Goal: Information Seeking & Learning: Check status

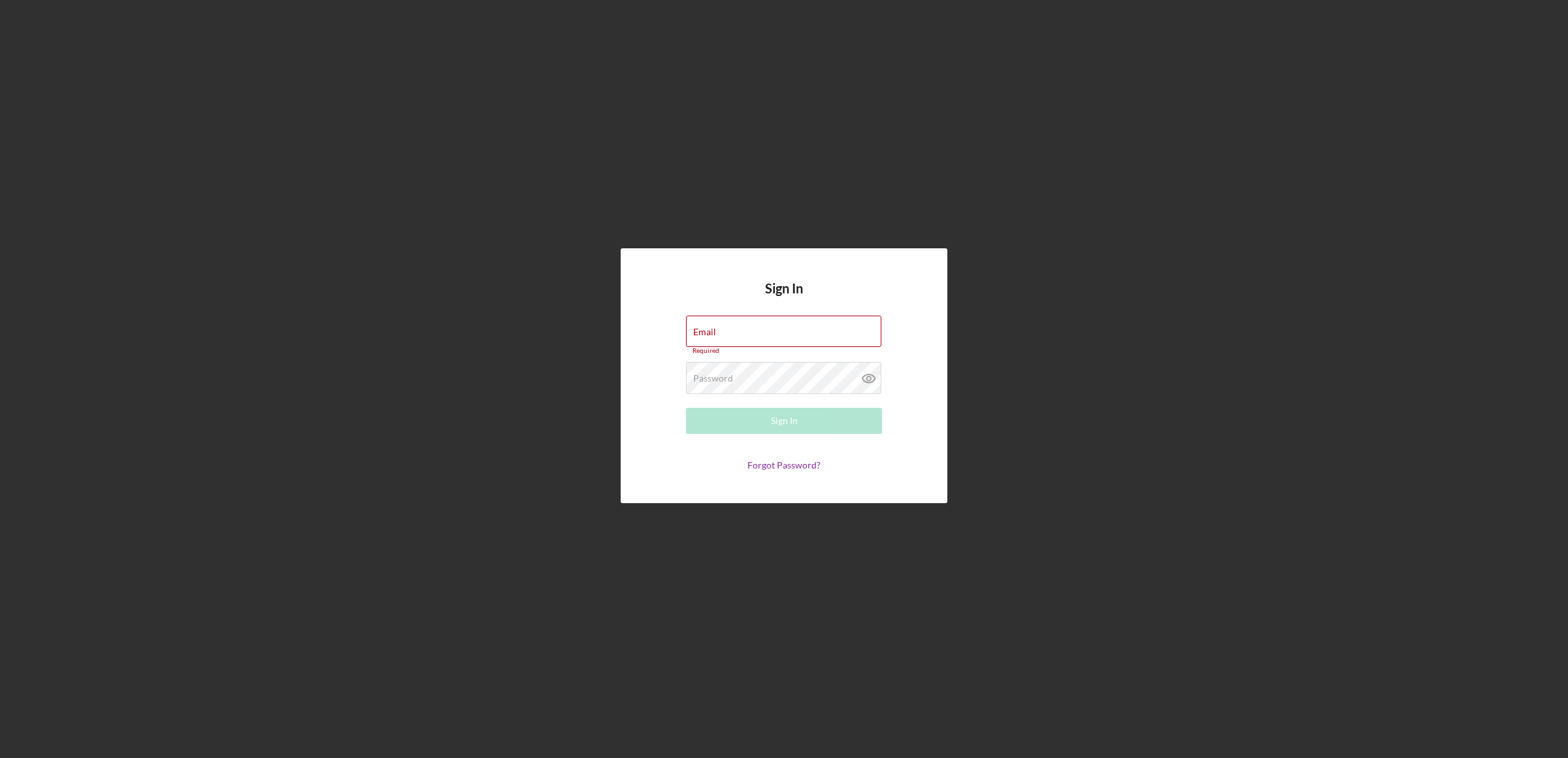
type input "[EMAIL_ADDRESS][DOMAIN_NAME]"
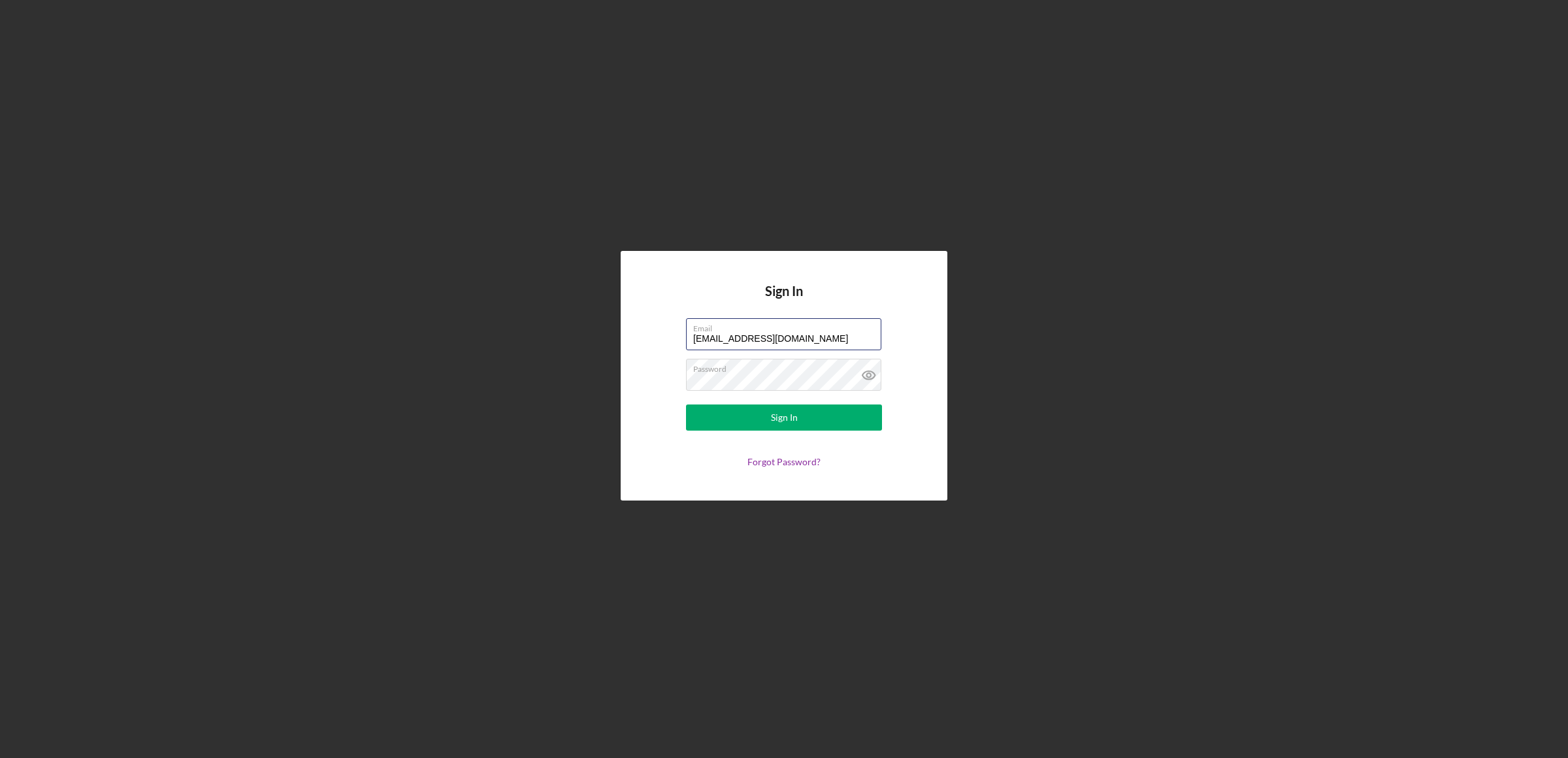
click at [686, 404] on button "Sign In" at bounding box center [784, 417] width 196 height 26
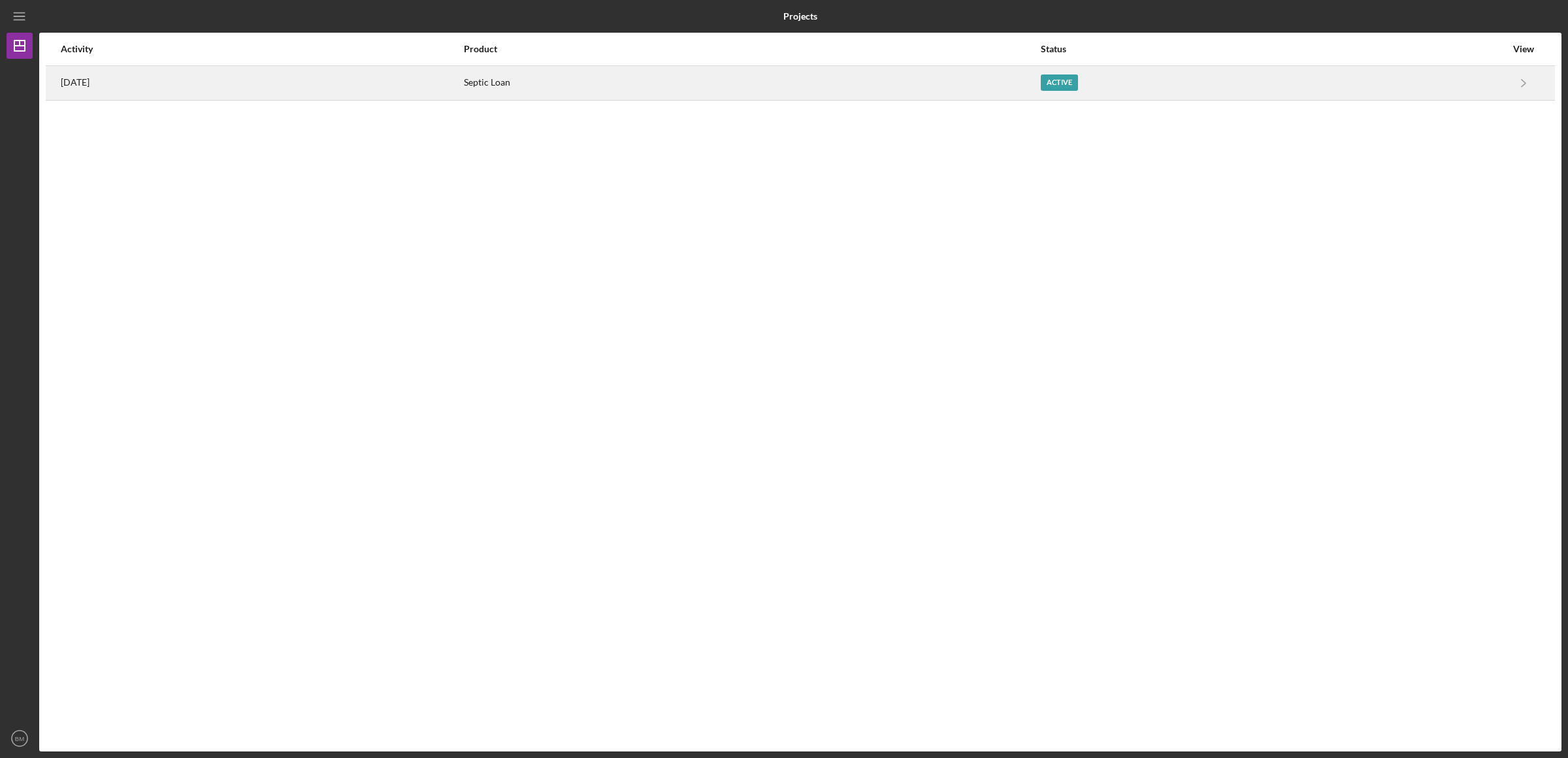
click at [1310, 85] on div "Active" at bounding box center [1274, 83] width 465 height 33
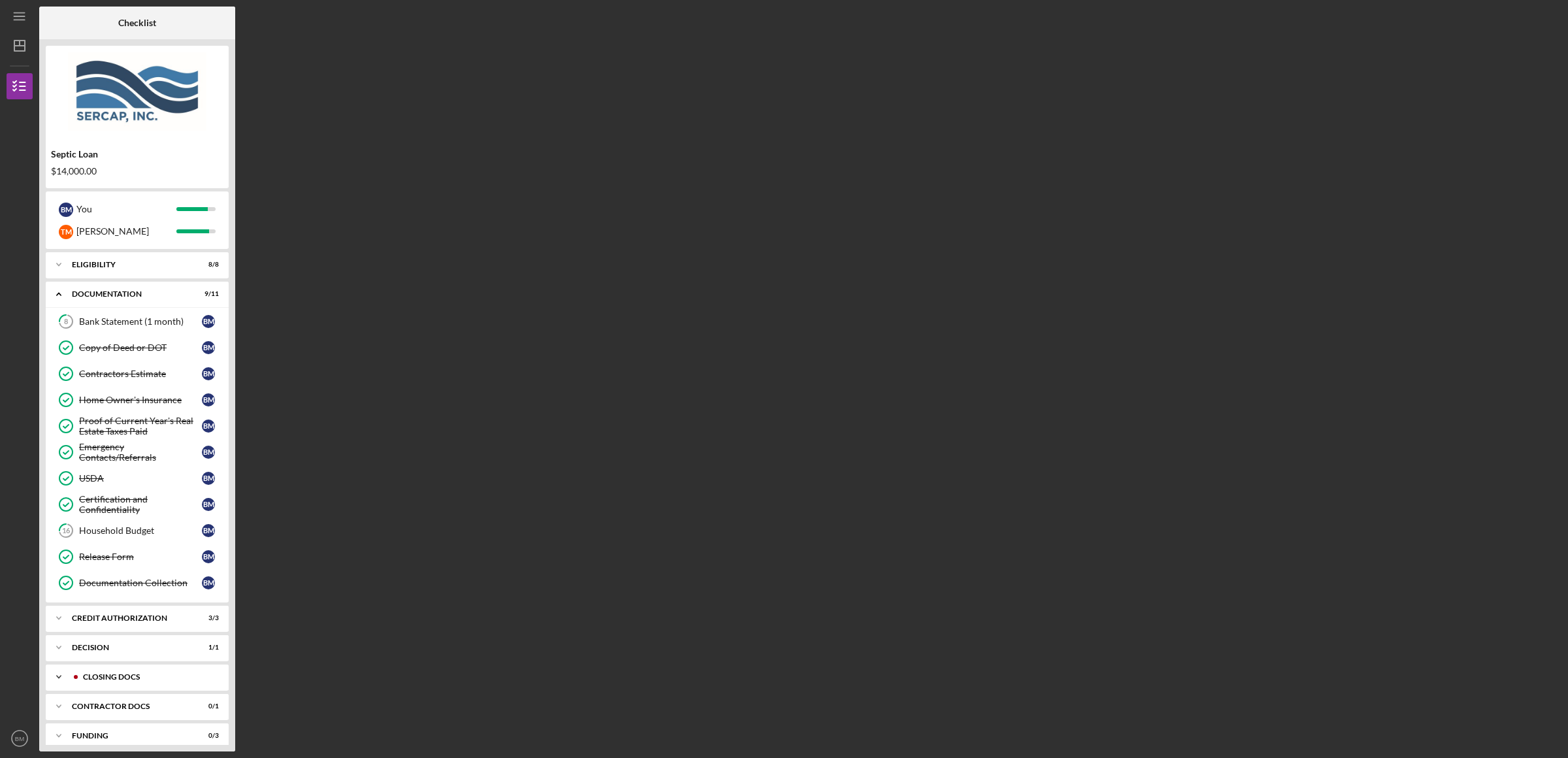
click at [149, 689] on div "Icon/Expander CLOSING DOCS 3 / 3" at bounding box center [137, 676] width 183 height 26
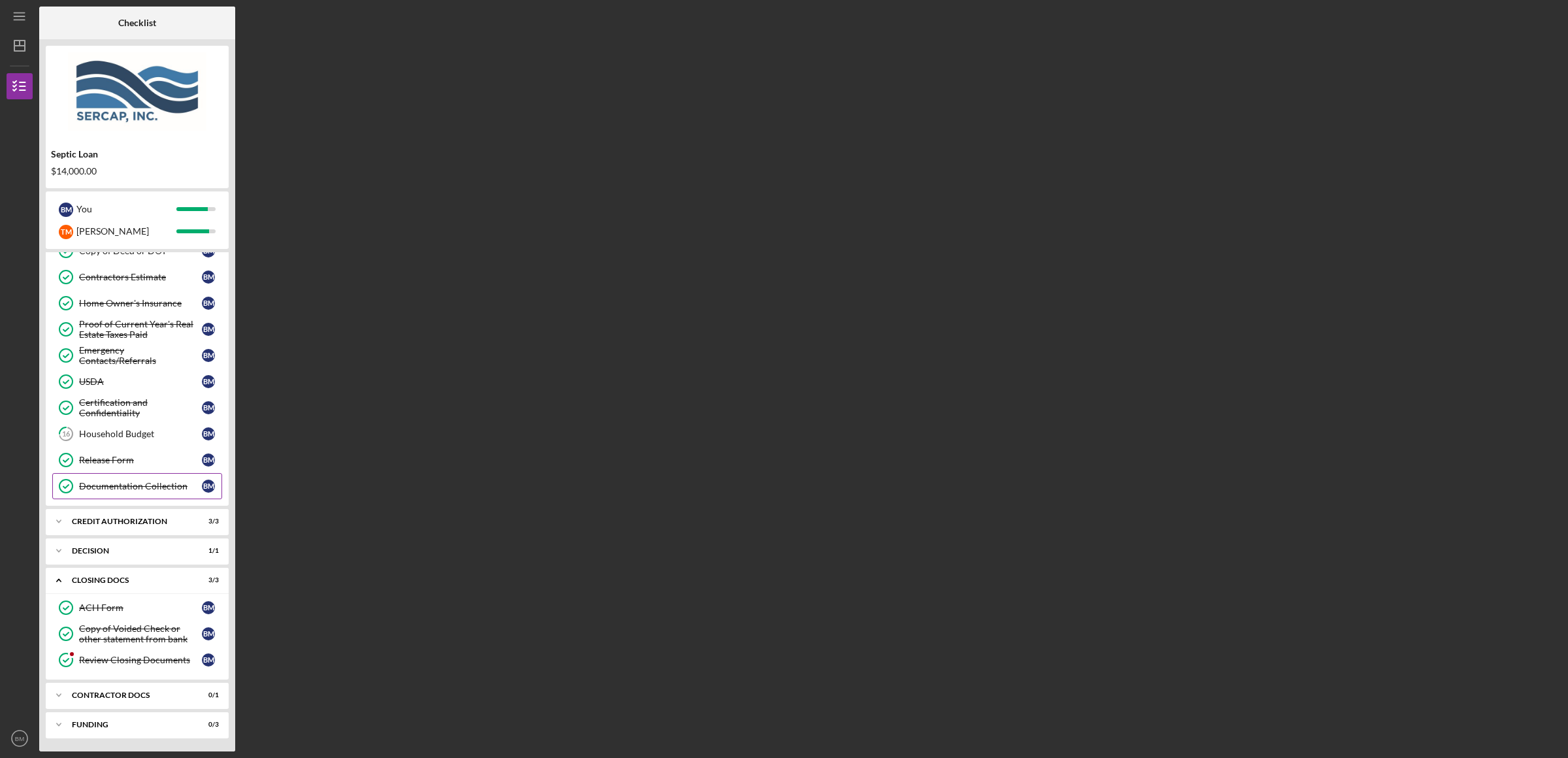
scroll to position [101, 0]
click at [152, 659] on div "Review Closing Documents" at bounding box center [141, 659] width 123 height 10
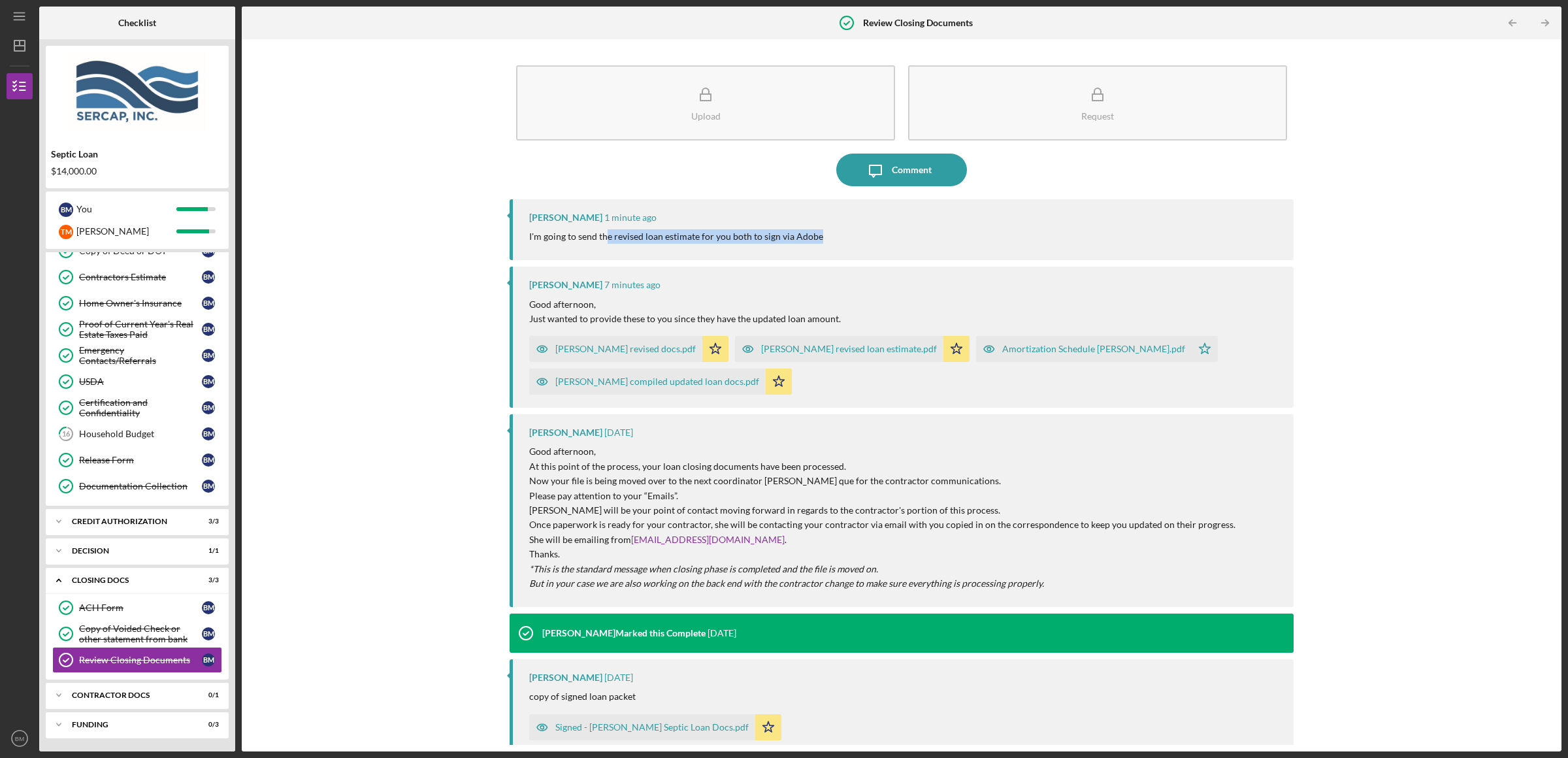
drag, startPoint x: 604, startPoint y: 238, endPoint x: 831, endPoint y: 240, distance: 227.0
click at [831, 240] on div "I'm going to send the revised loan estimate for you both to sign via Adobe" at bounding box center [904, 236] width 751 height 15
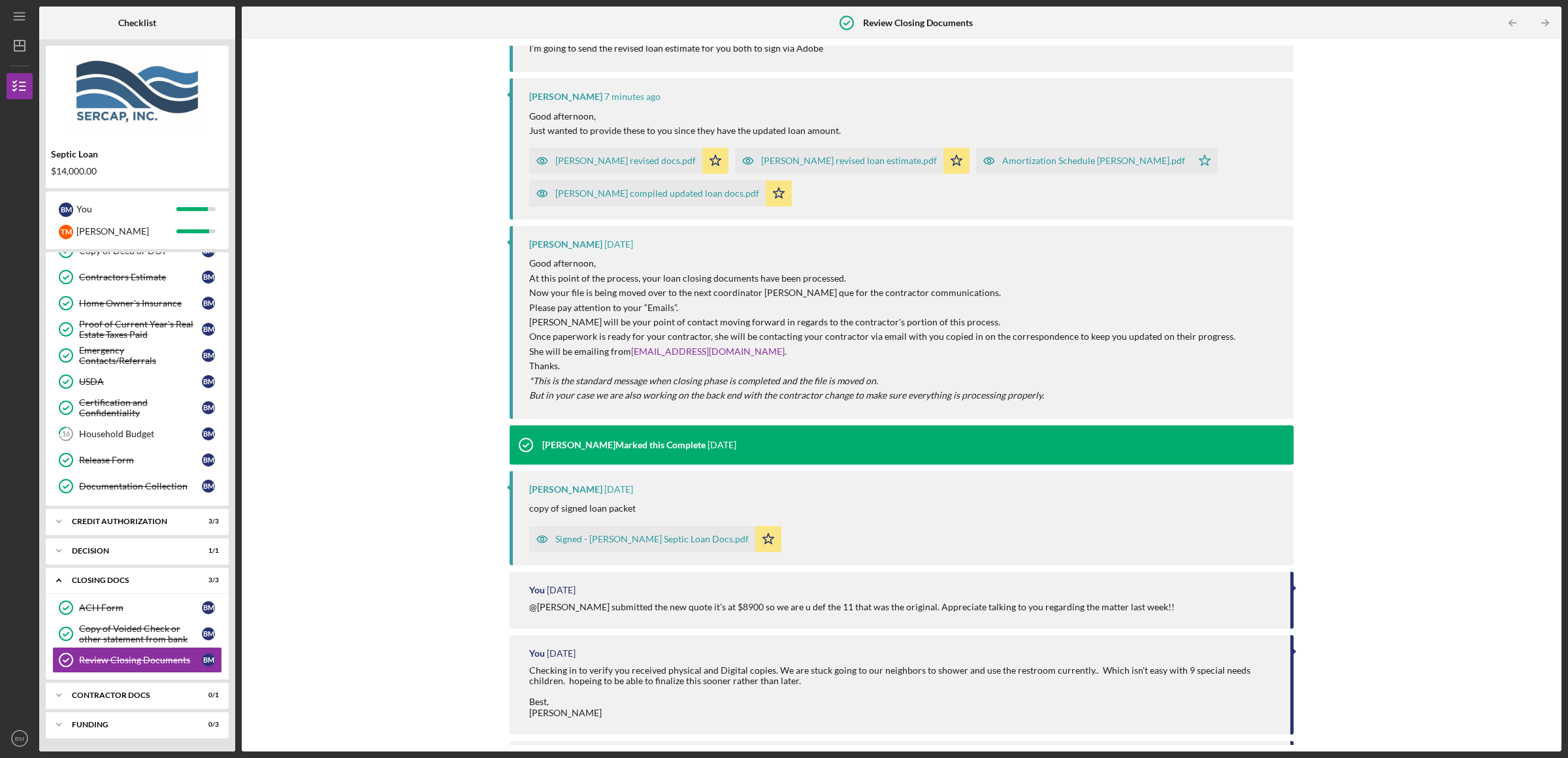
scroll to position [249, 0]
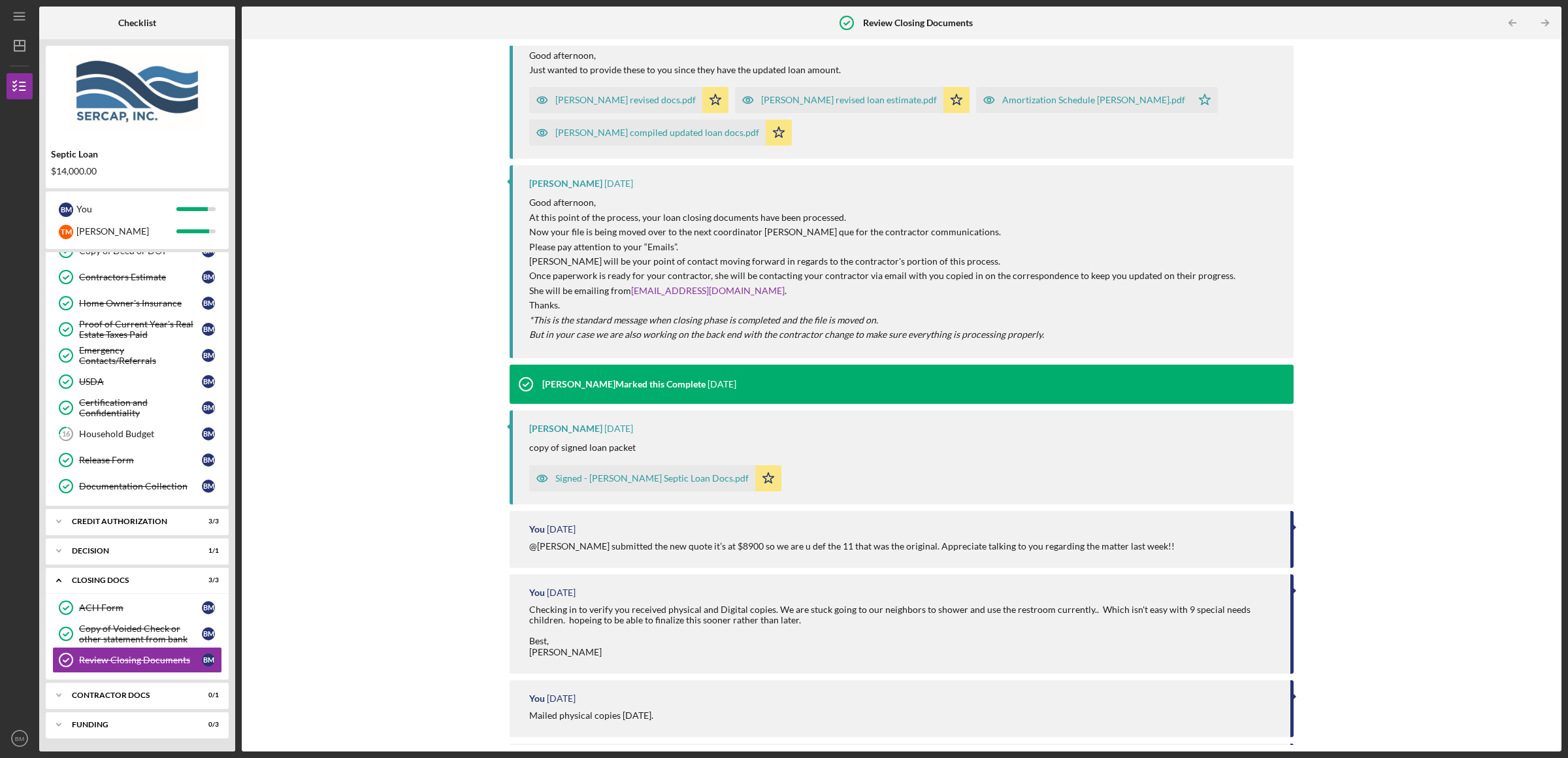
click at [583, 489] on div "Signed - [PERSON_NAME] Septic Loan Docs.pdf" at bounding box center [643, 478] width 226 height 26
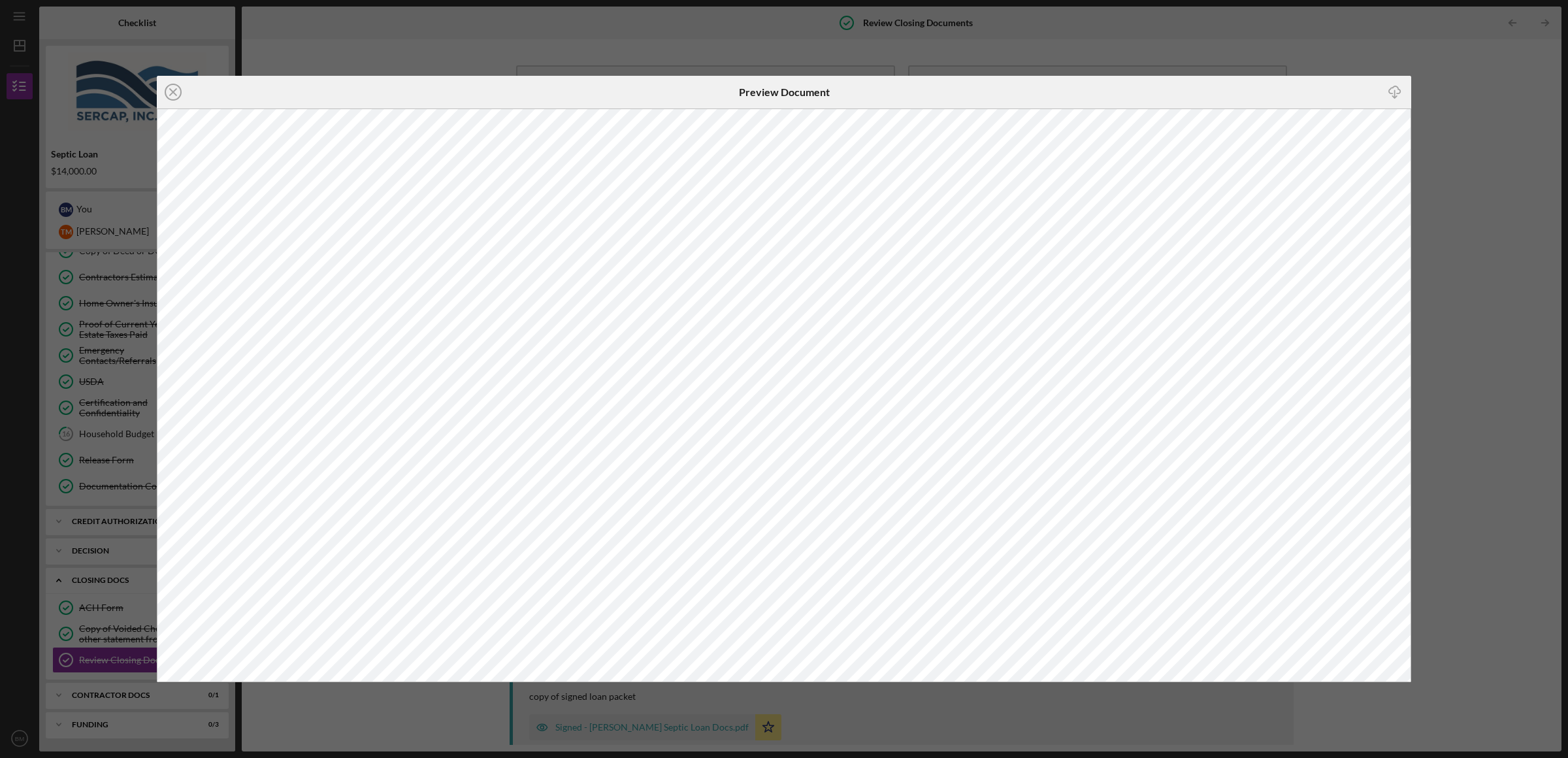
click at [1464, 421] on div "Icon/Close Preview Document Icon/Download" at bounding box center [784, 379] width 1568 height 758
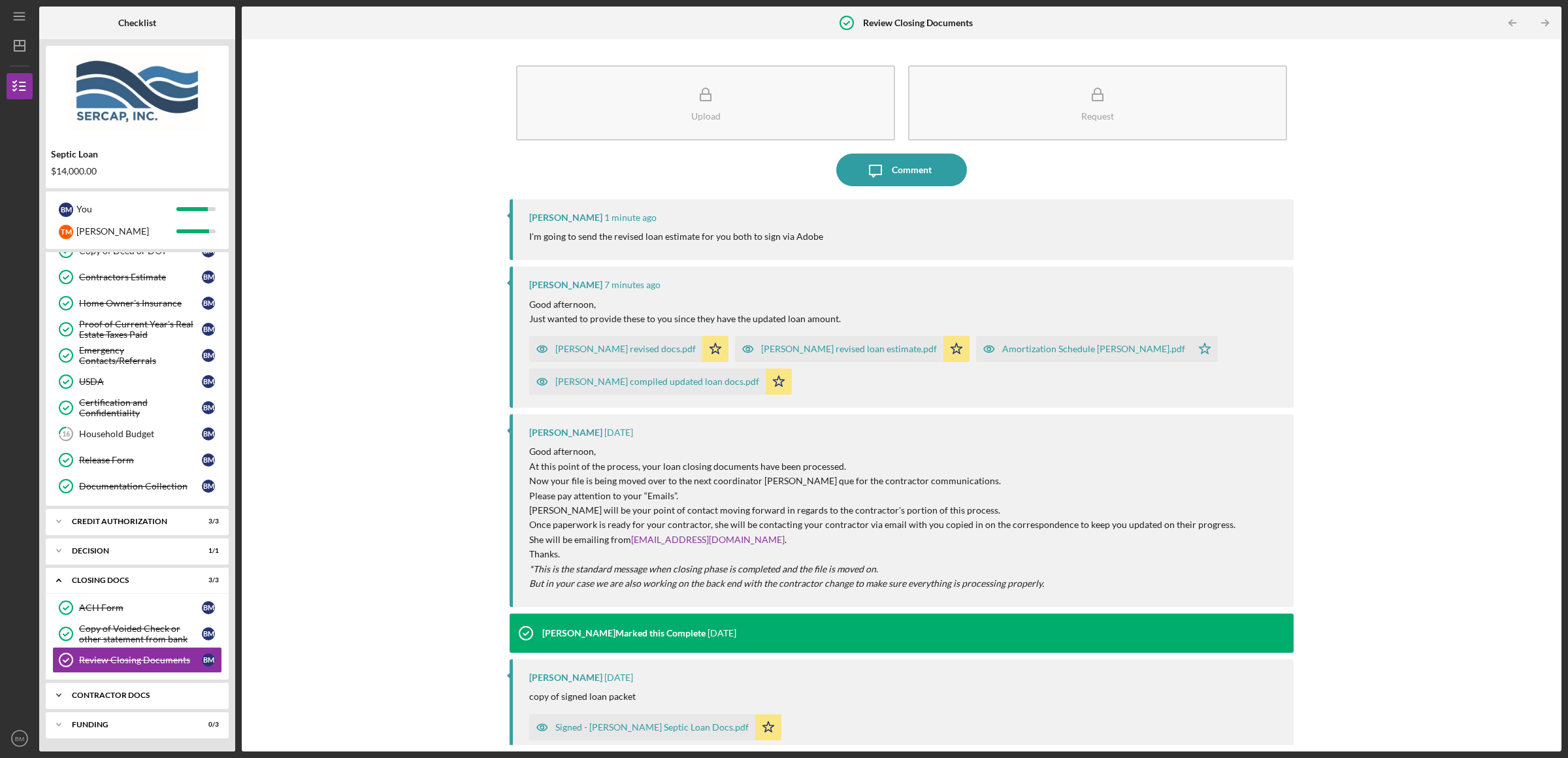
click at [120, 687] on div "Icon/Expander Contractor Docs 0 / 1" at bounding box center [137, 694] width 183 height 26
click at [165, 718] on div "Invoice for SERCAP Fees" at bounding box center [141, 717] width 123 height 10
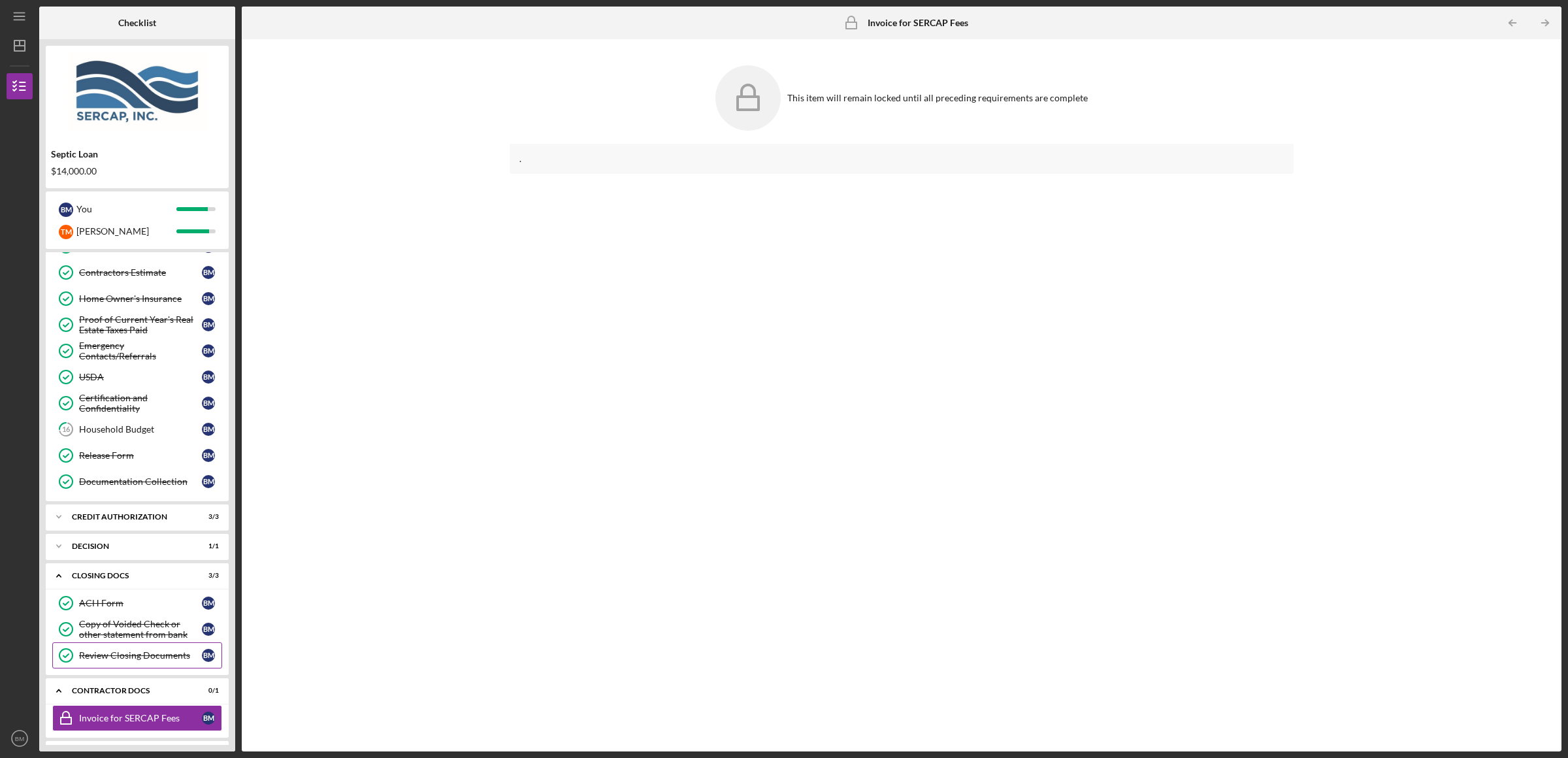
click at [87, 660] on div "Review Closing Documents" at bounding box center [141, 654] width 123 height 10
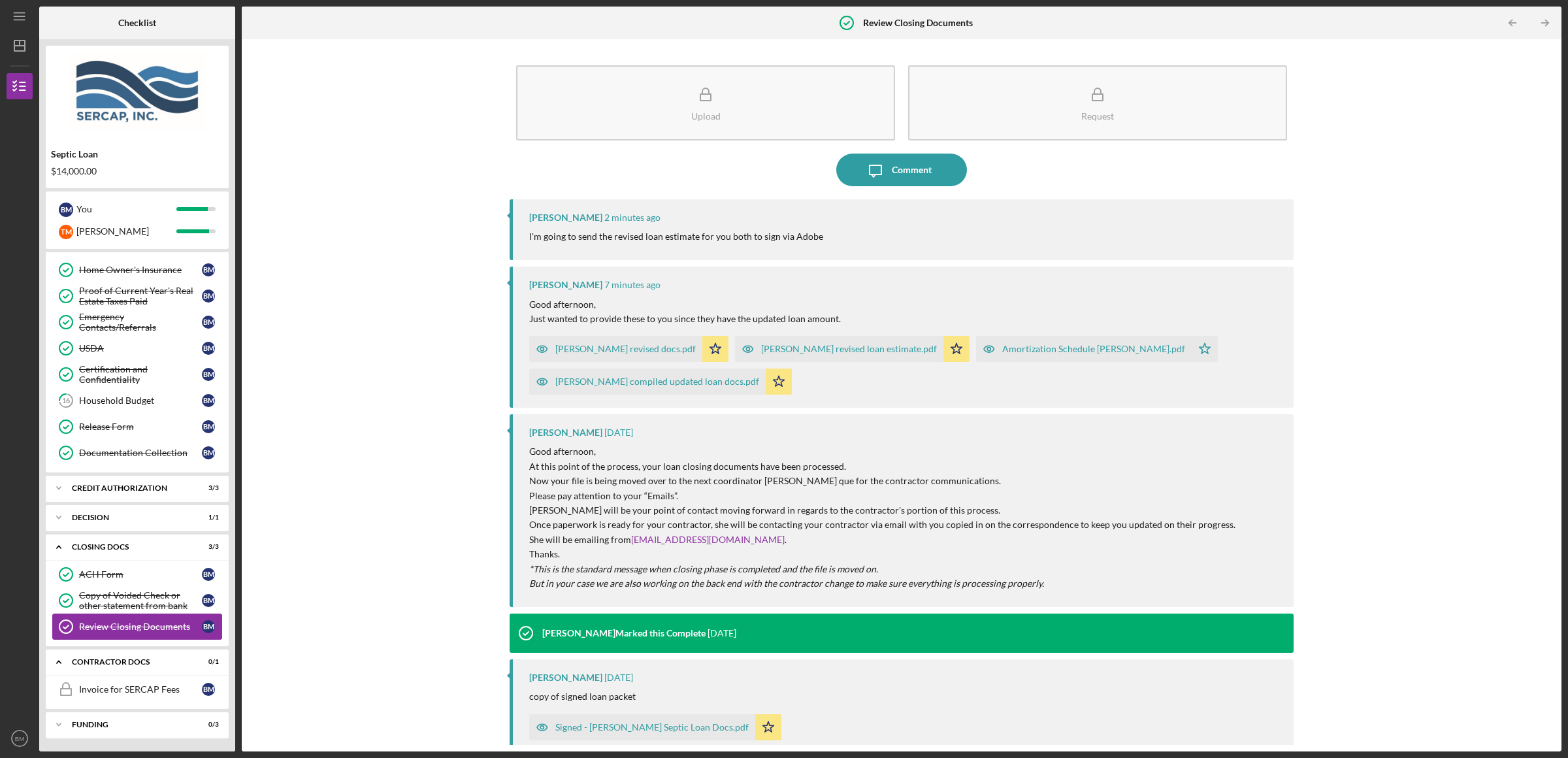
scroll to position [135, 0]
click at [97, 723] on div "Funding" at bounding box center [142, 724] width 141 height 8
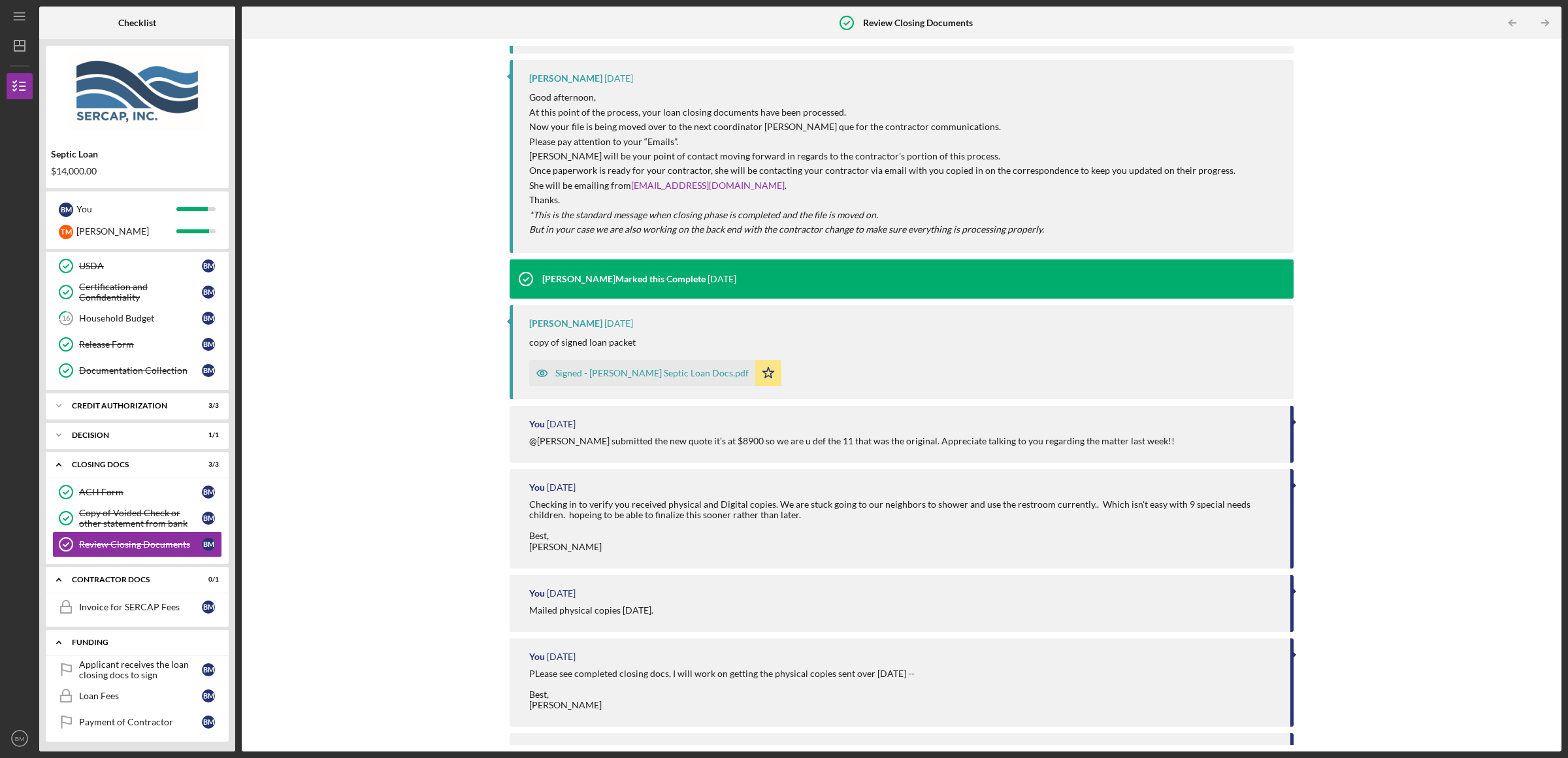
scroll to position [222, 0]
click at [137, 546] on link "Review Closing Documents Review Closing Documents B M" at bounding box center [137, 540] width 170 height 26
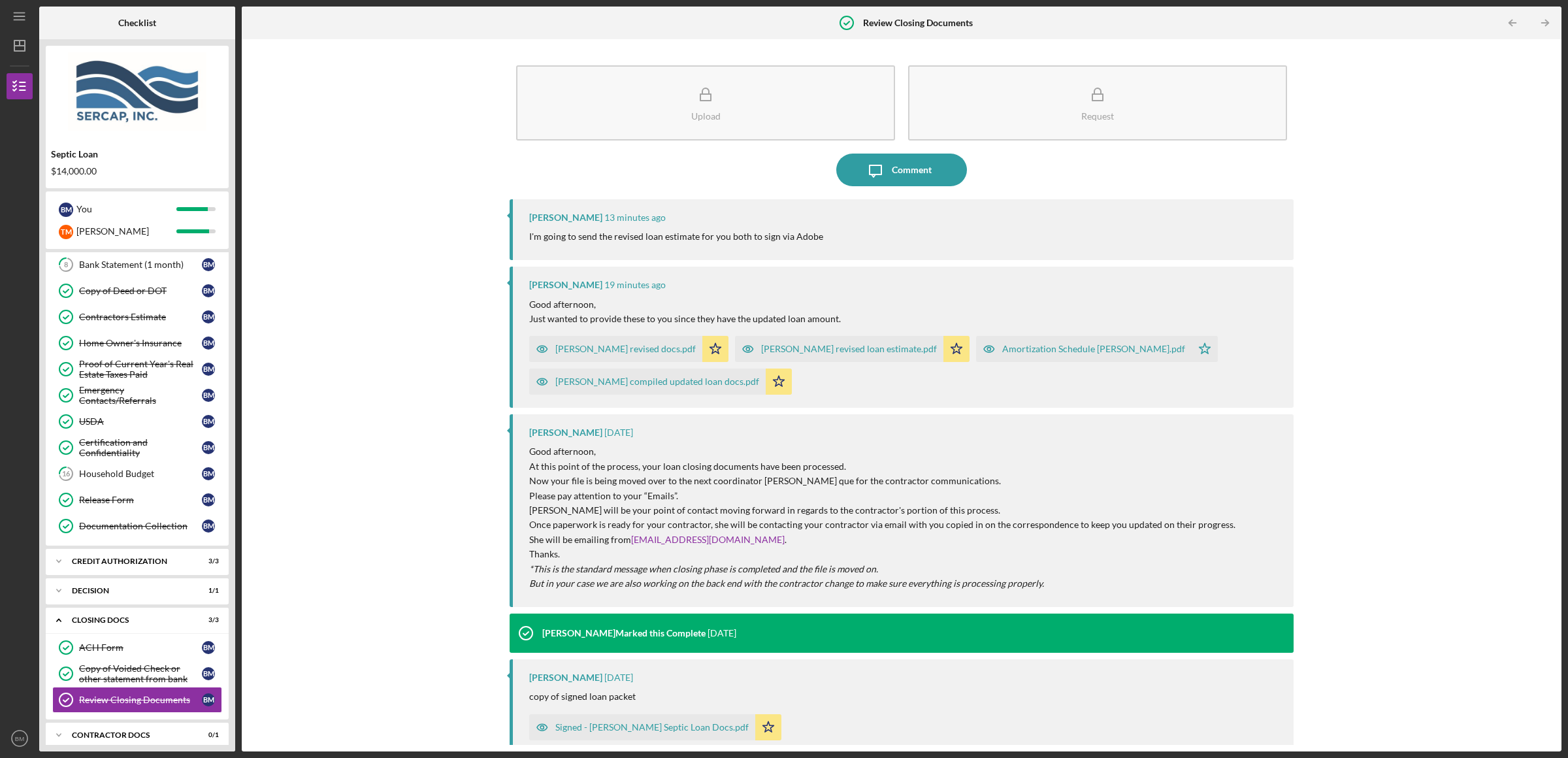
scroll to position [4, 0]
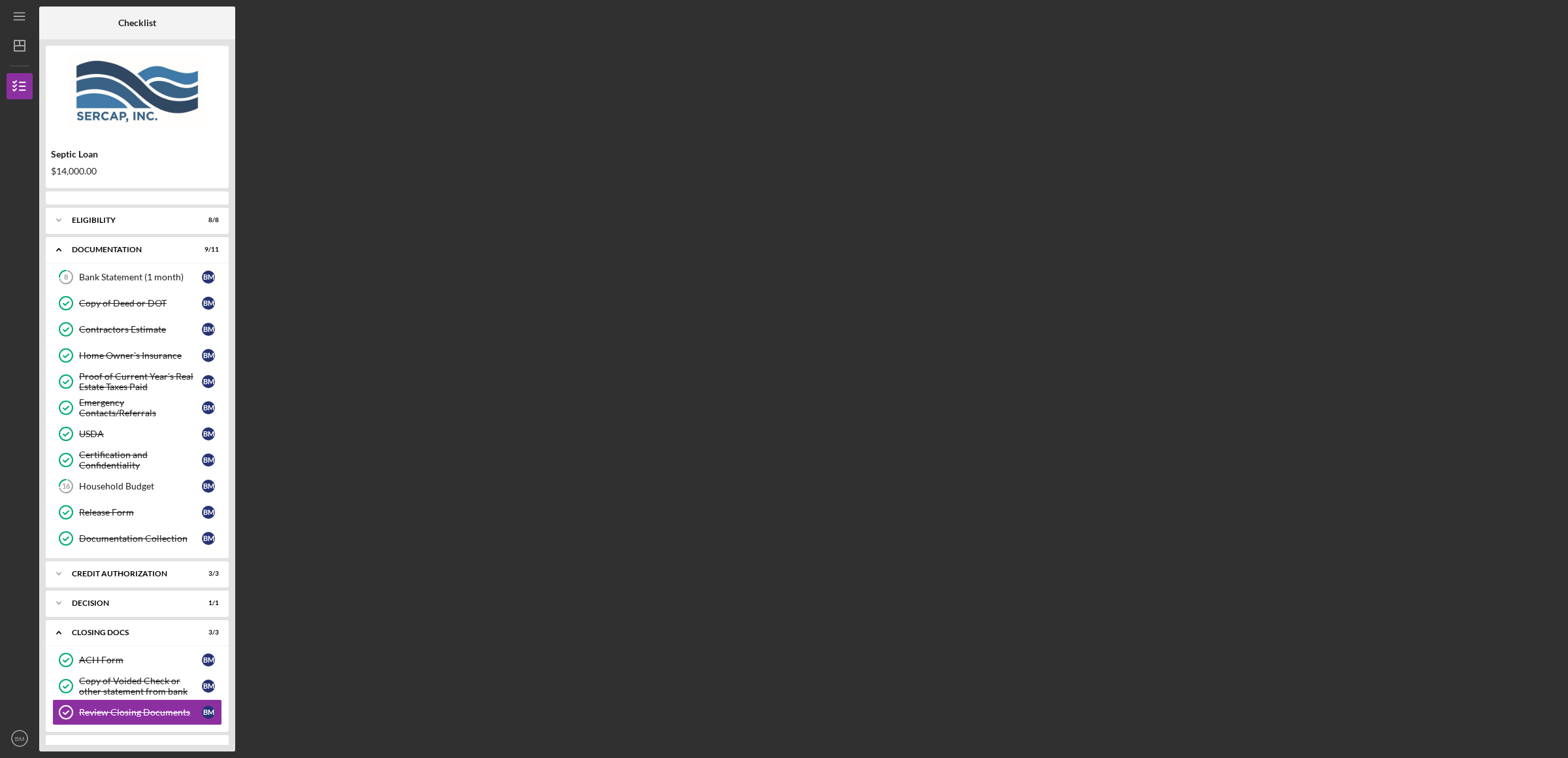
scroll to position [57, 0]
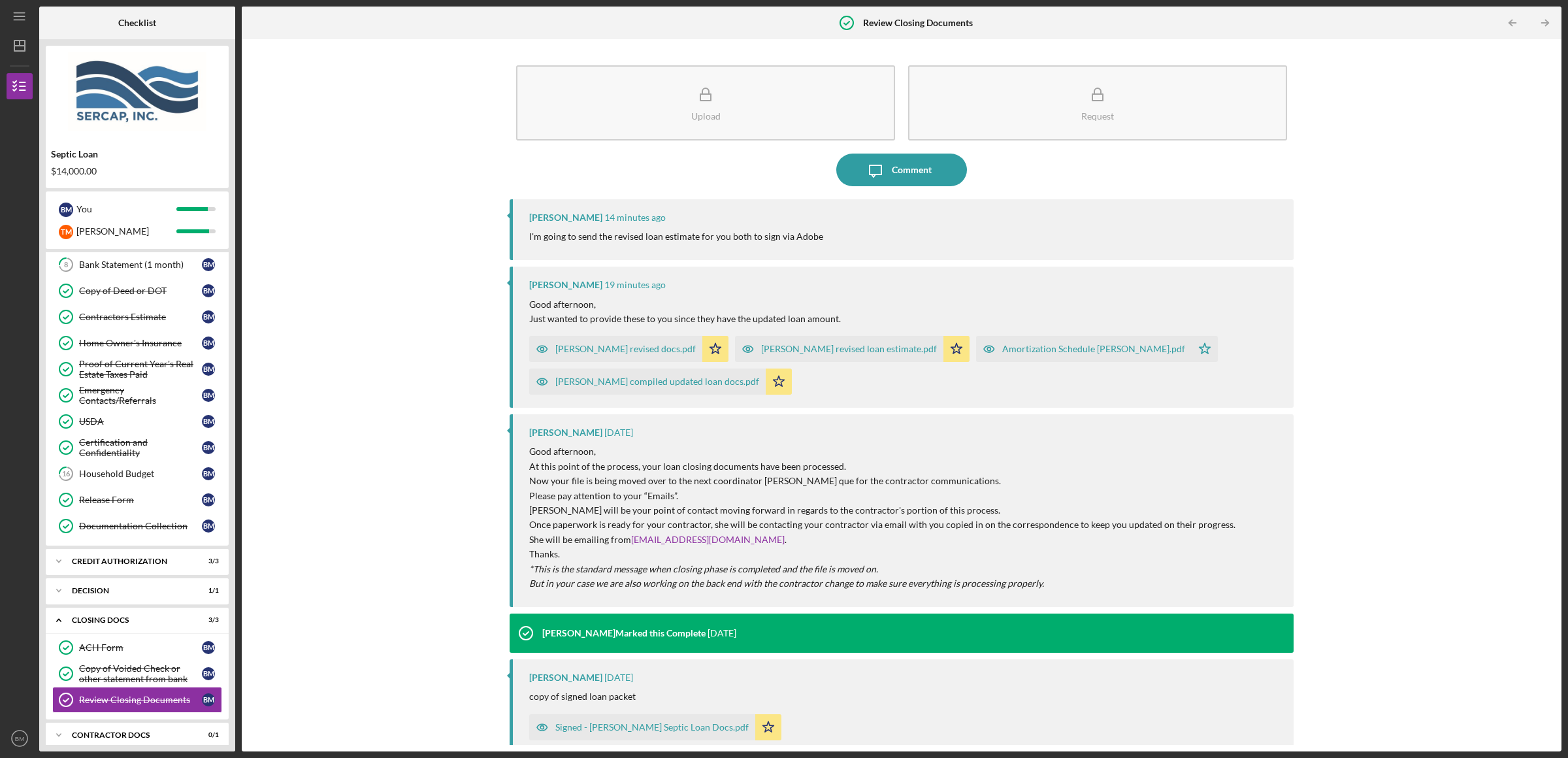
click at [793, 356] on div "[PERSON_NAME] revised loan estimate.pdf" at bounding box center [839, 348] width 208 height 26
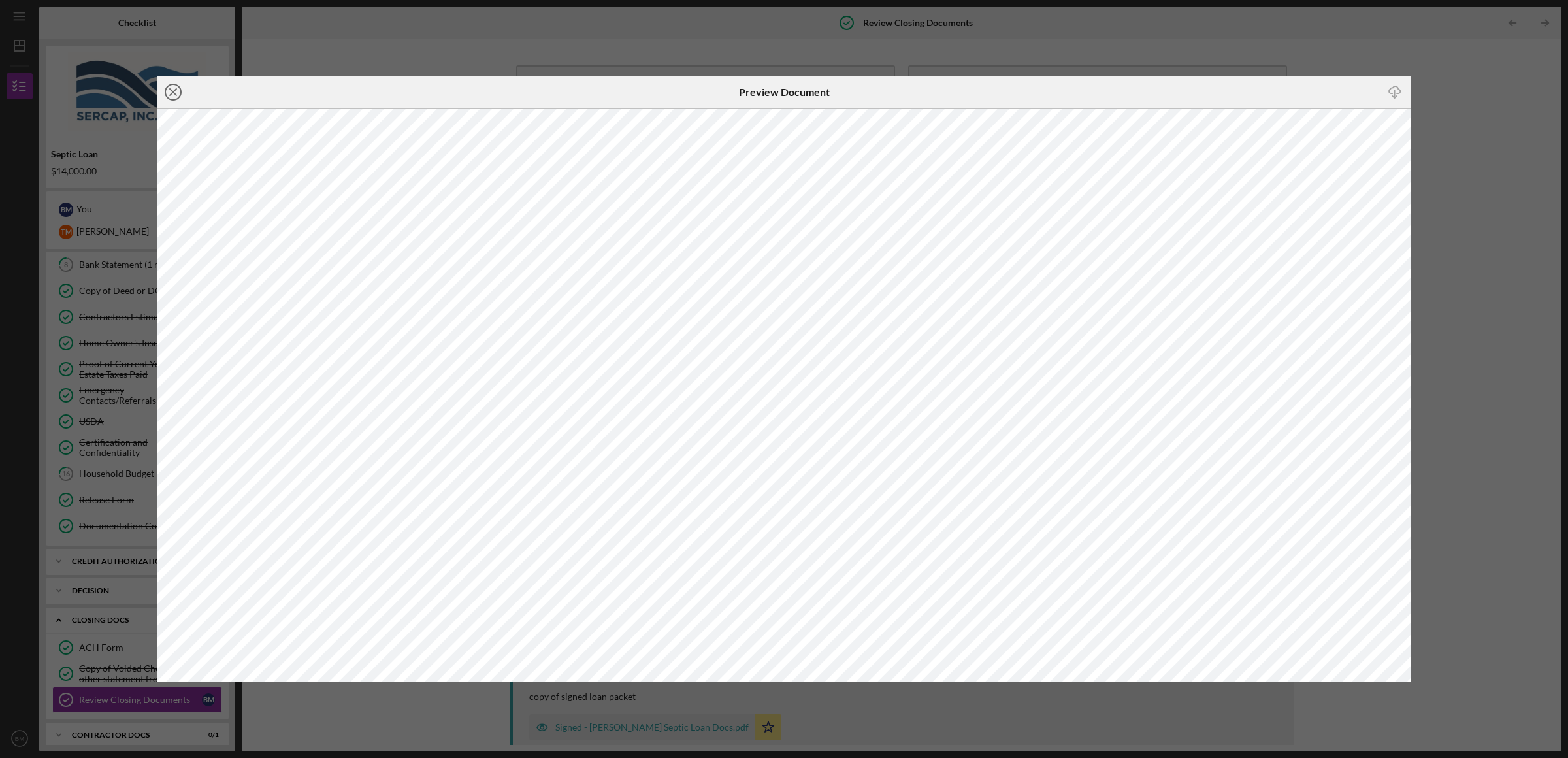
click at [166, 89] on circle at bounding box center [172, 91] width 16 height 16
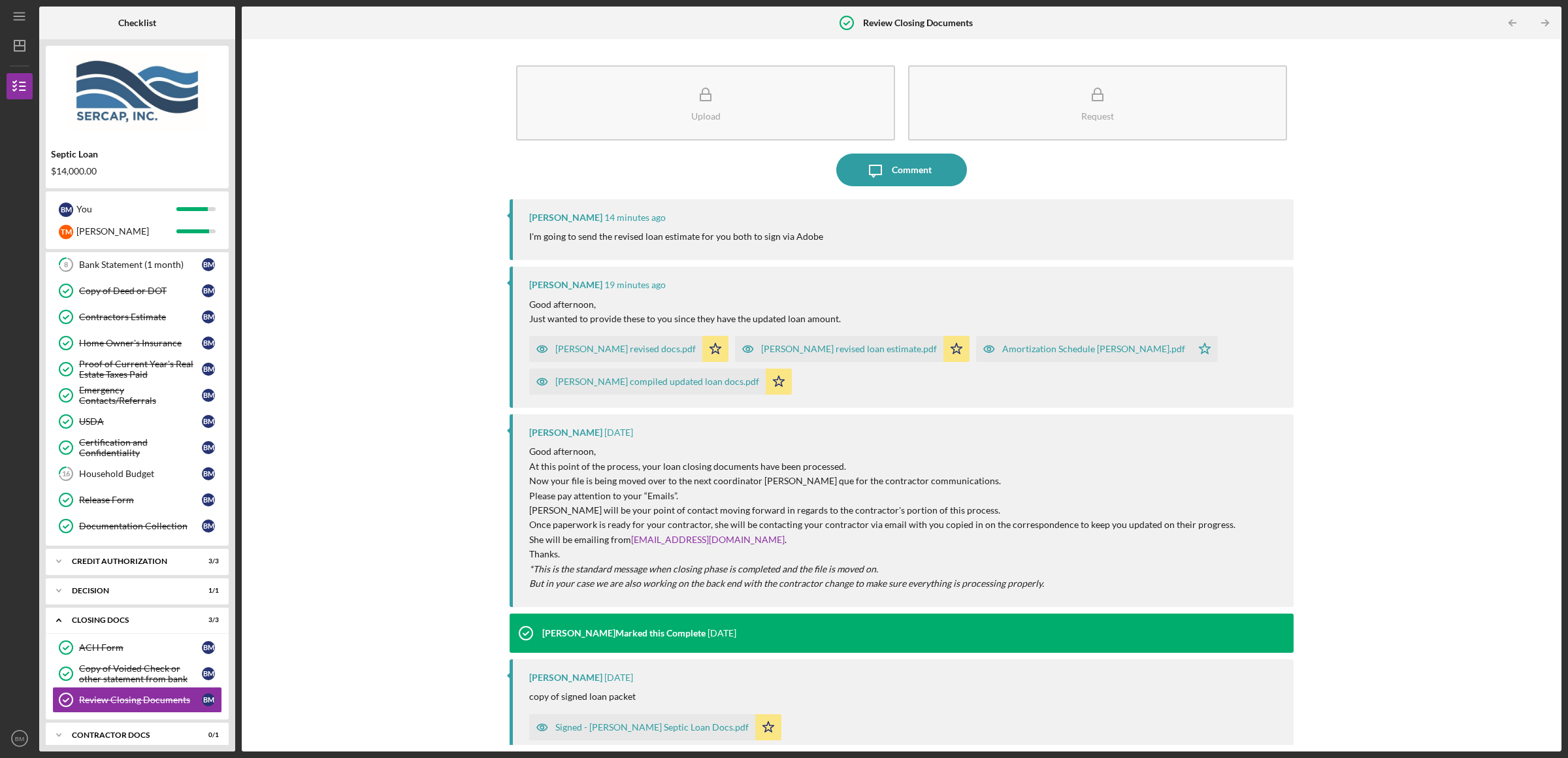
click at [611, 392] on div "[PERSON_NAME] compiled updated loan docs.pdf" at bounding box center [647, 381] width 236 height 26
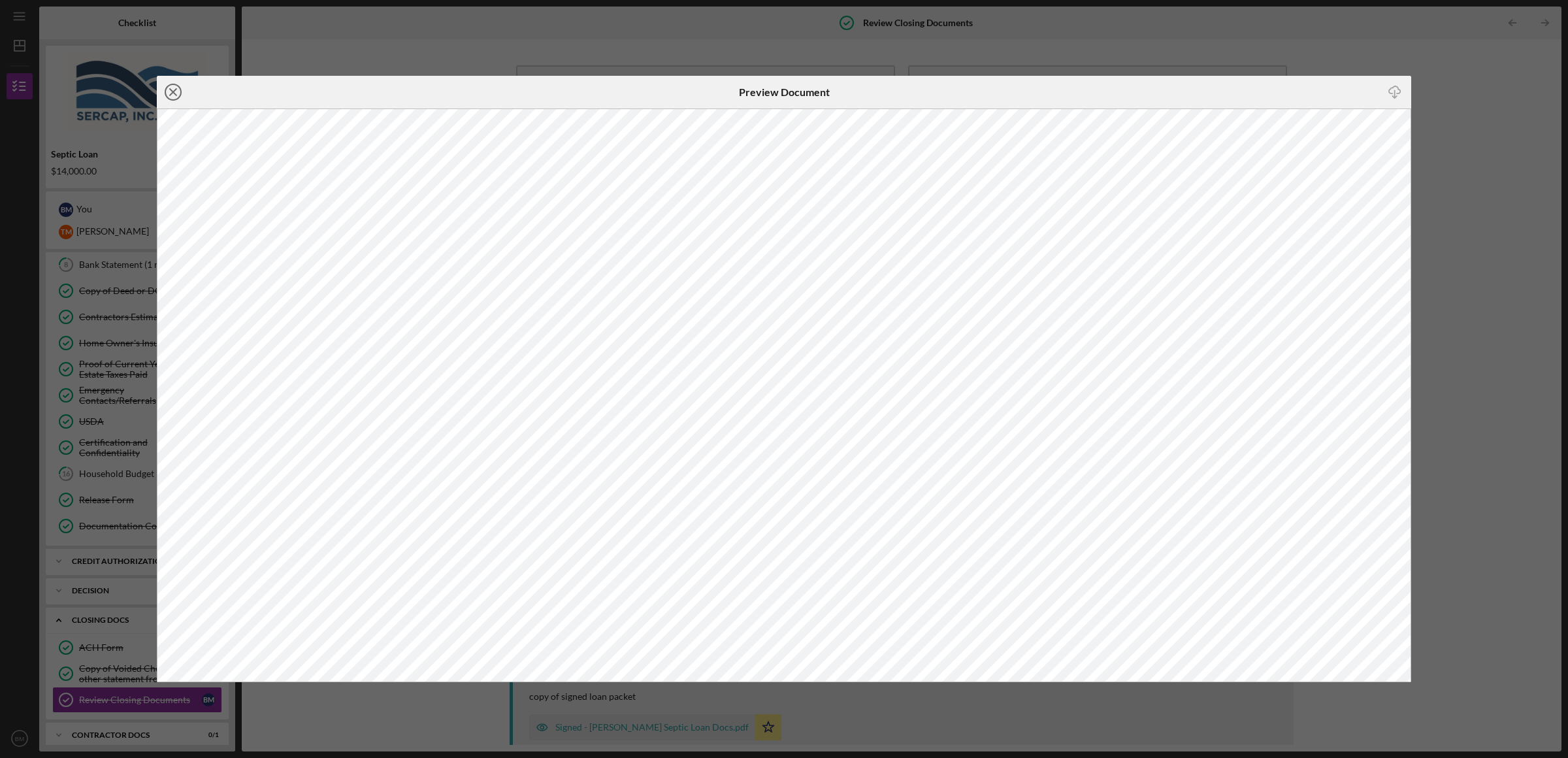
click at [169, 82] on icon "Icon/Close" at bounding box center [173, 92] width 33 height 33
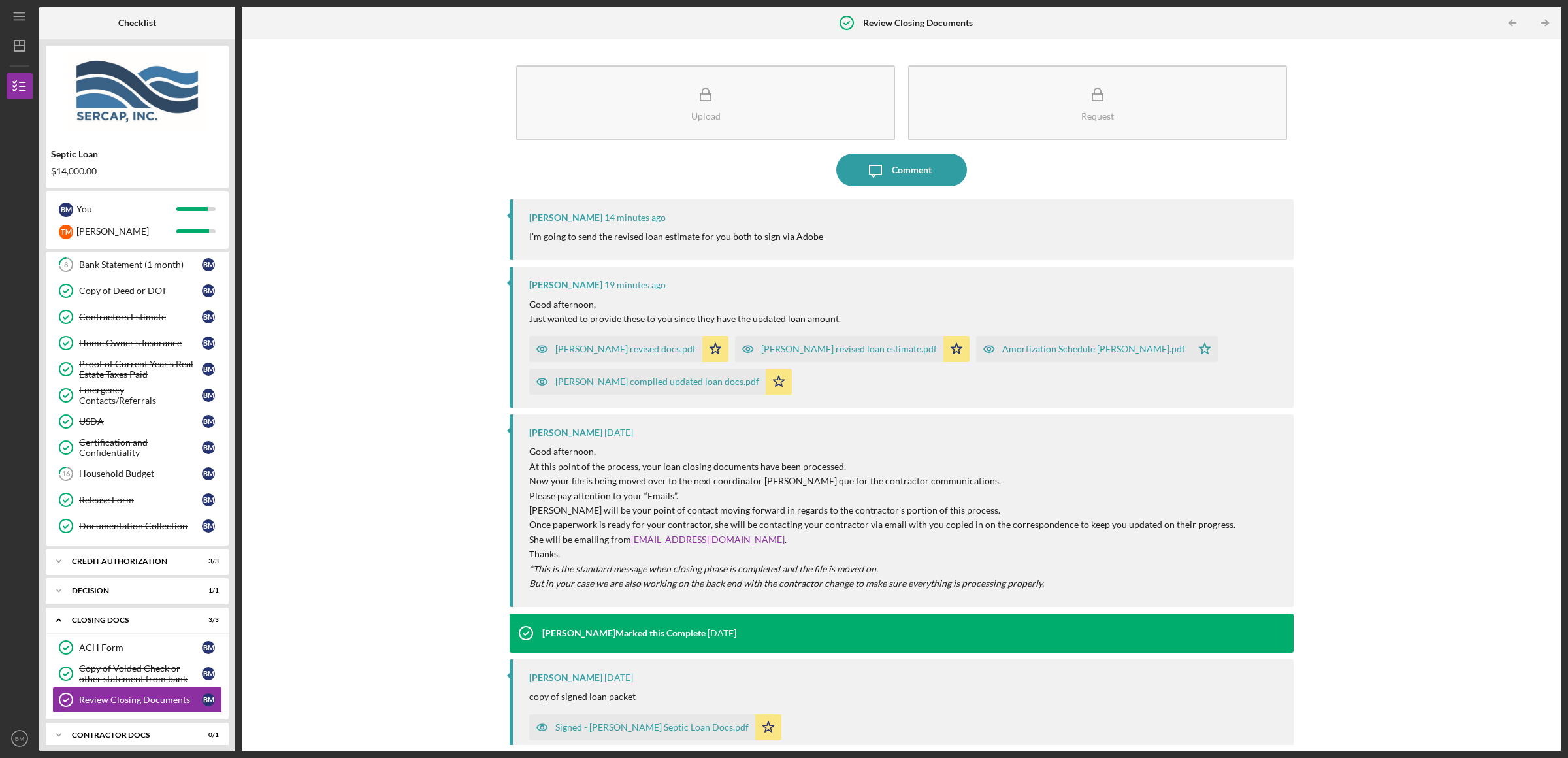
click at [781, 333] on div "Moyer revised loan estimate.pdf Icon/Star" at bounding box center [855, 346] width 241 height 33
click at [779, 344] on div "[PERSON_NAME] revised loan estimate.pdf" at bounding box center [849, 348] width 176 height 10
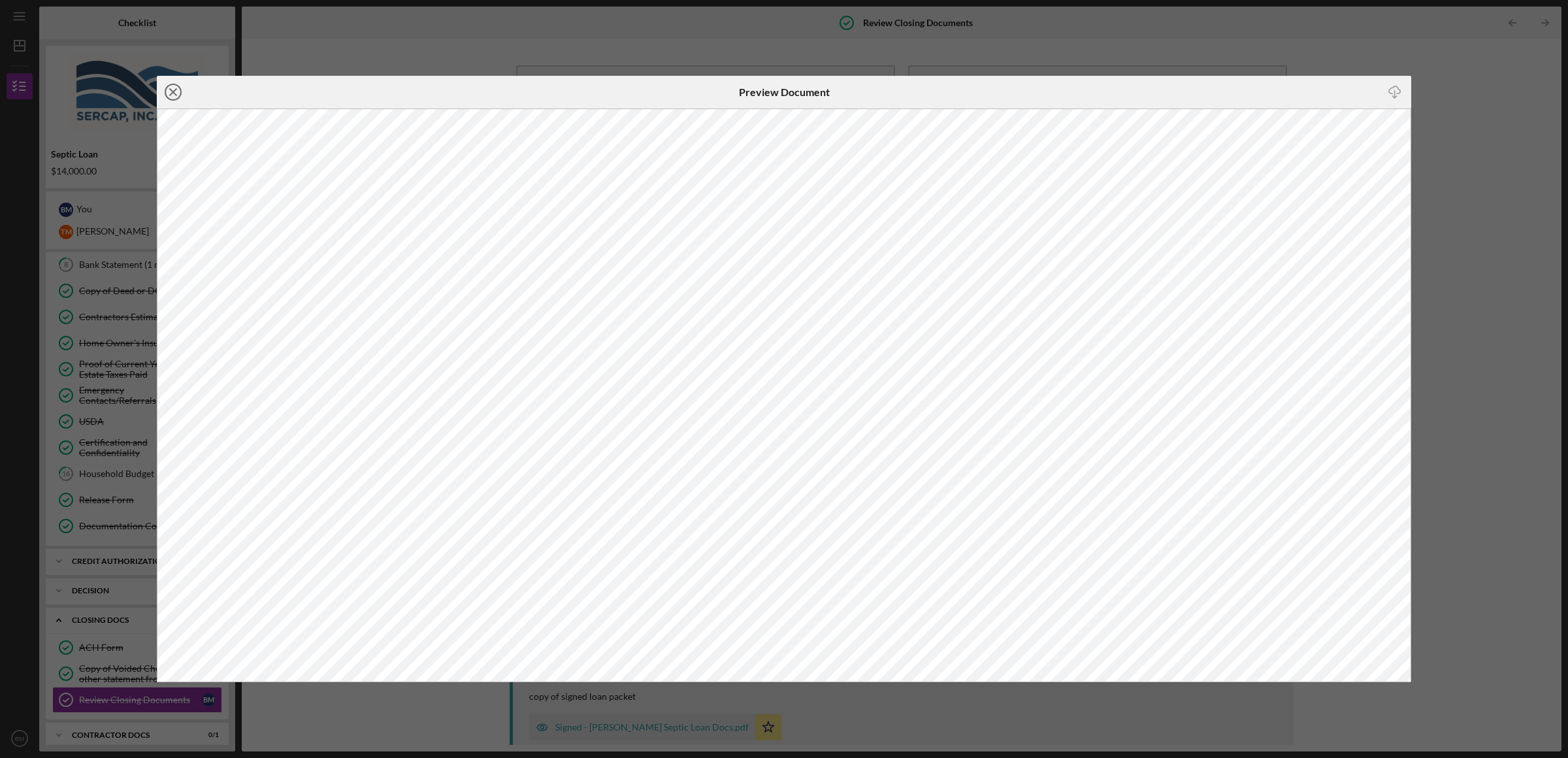
click at [165, 93] on circle at bounding box center [172, 91] width 16 height 16
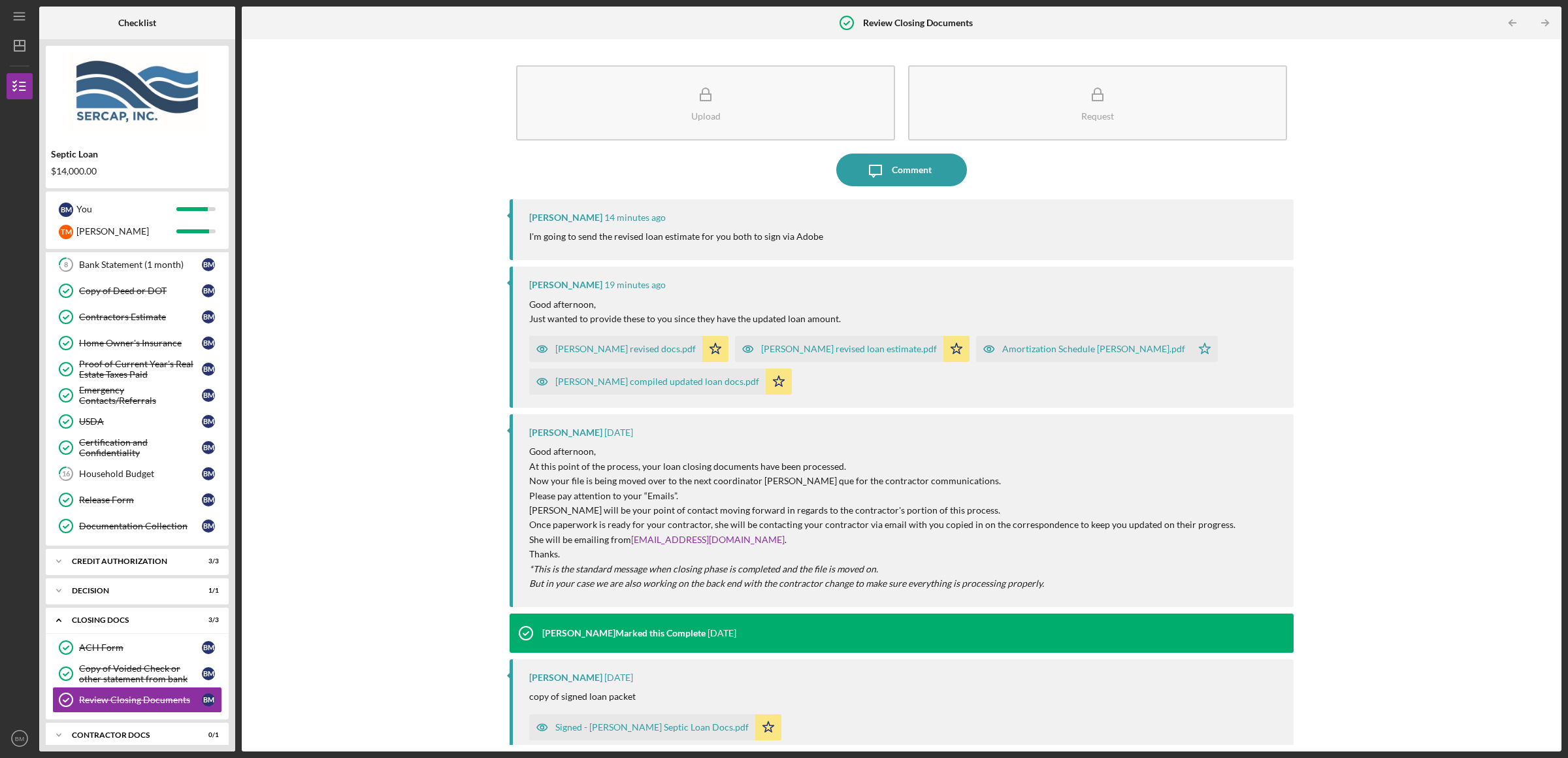
click at [620, 349] on div "[PERSON_NAME] revised docs.pdf" at bounding box center [626, 348] width 141 height 10
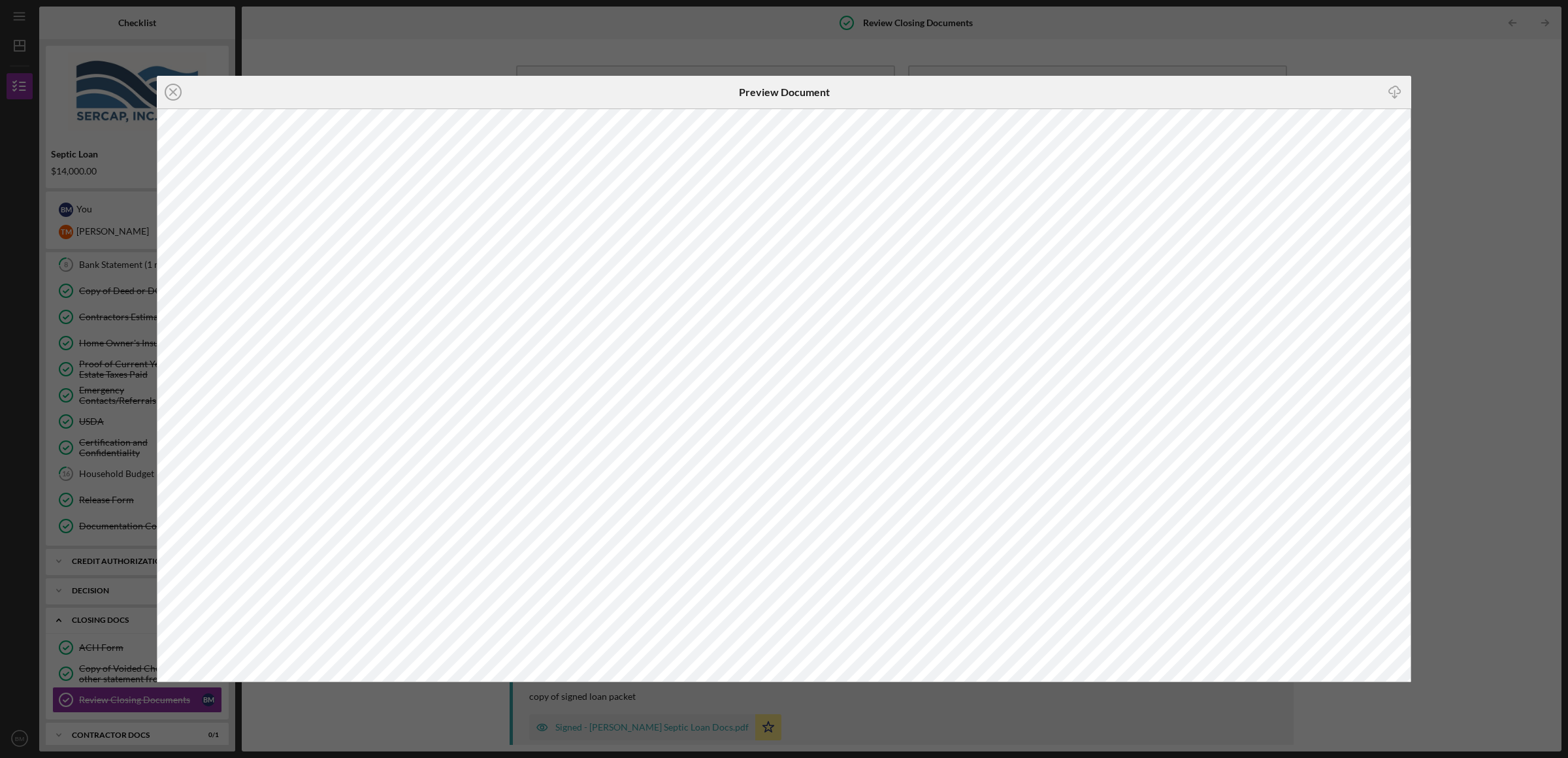
click at [403, 47] on div "Icon/Close Preview Document Icon/Download" at bounding box center [784, 379] width 1568 height 758
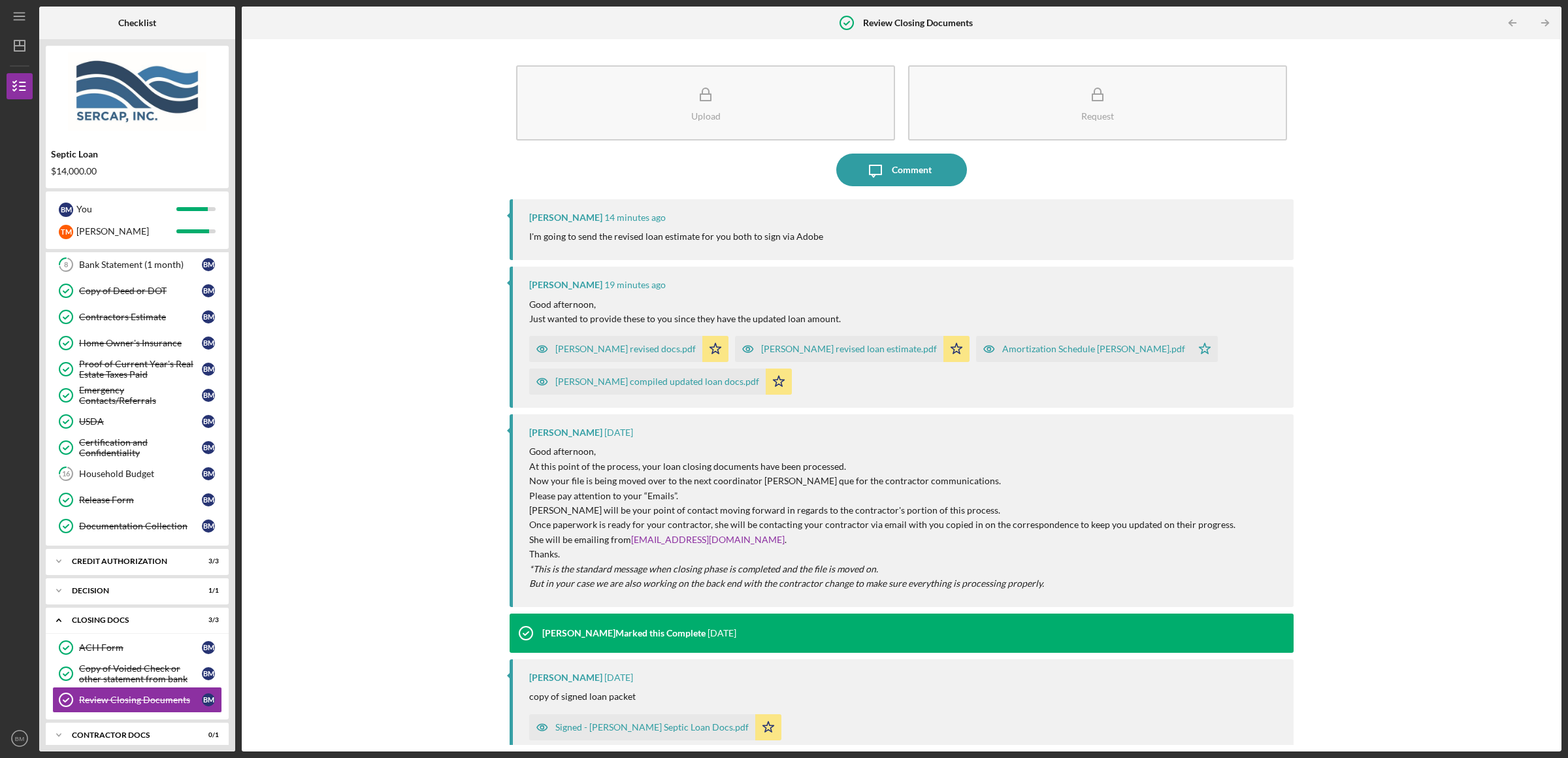
click at [761, 350] on div "[PERSON_NAME] revised loan estimate.pdf" at bounding box center [849, 348] width 176 height 10
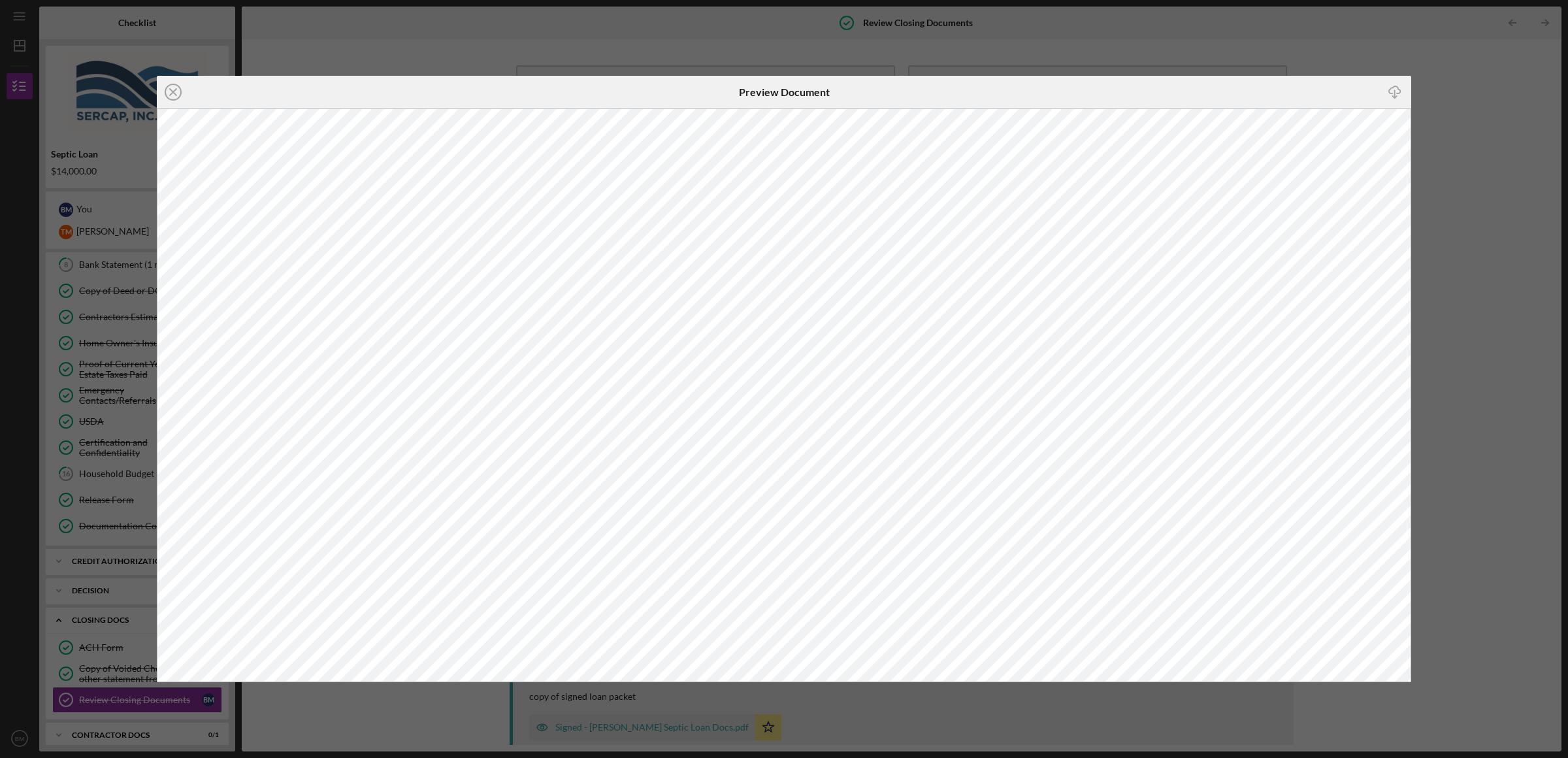
click at [563, 47] on div "Icon/Close Preview Document Icon/Download" at bounding box center [784, 379] width 1568 height 758
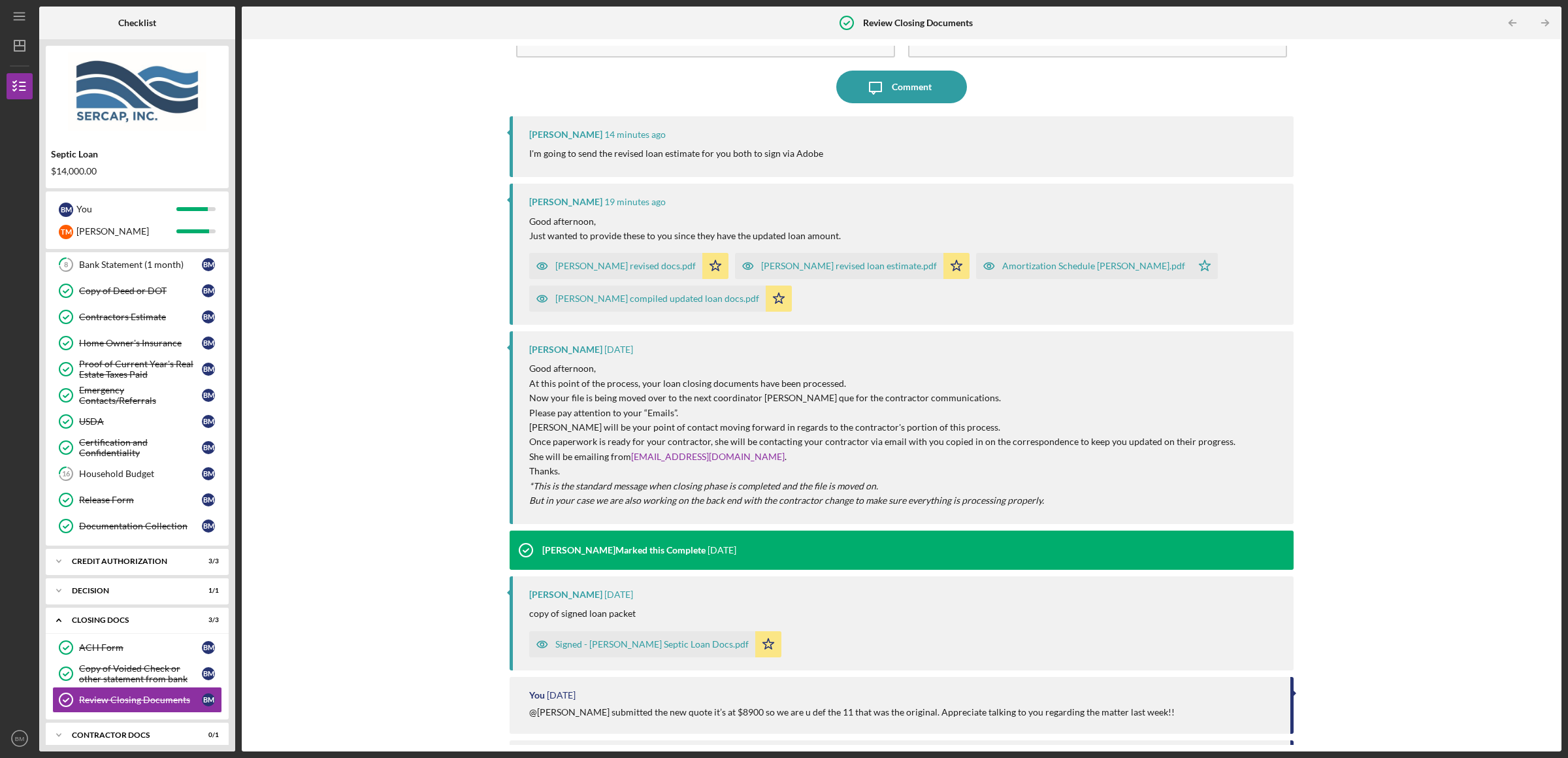
scroll to position [86, 0]
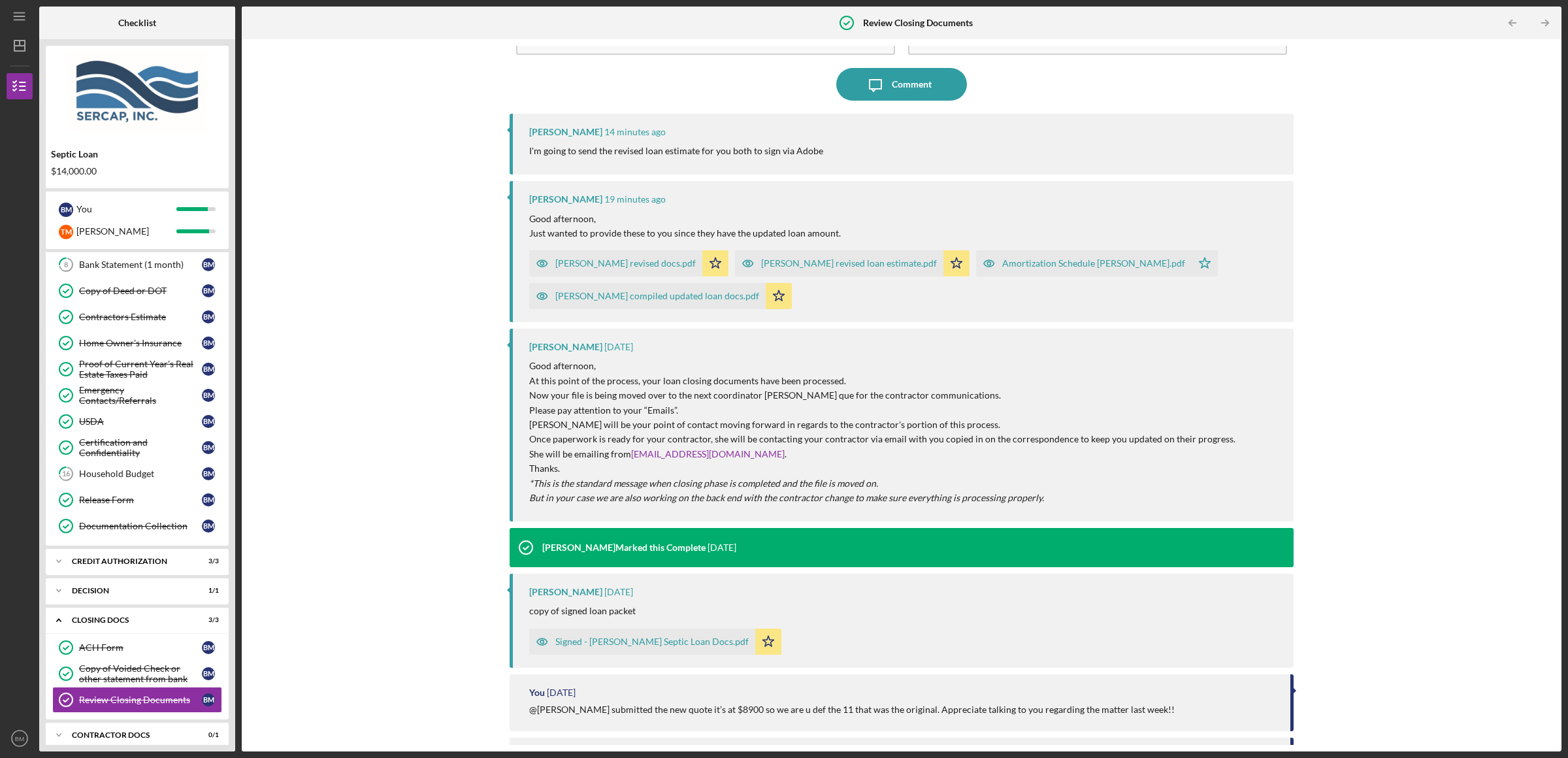
click at [633, 647] on div "Signed - [PERSON_NAME] Septic Loan Docs.pdf" at bounding box center [643, 641] width 226 height 26
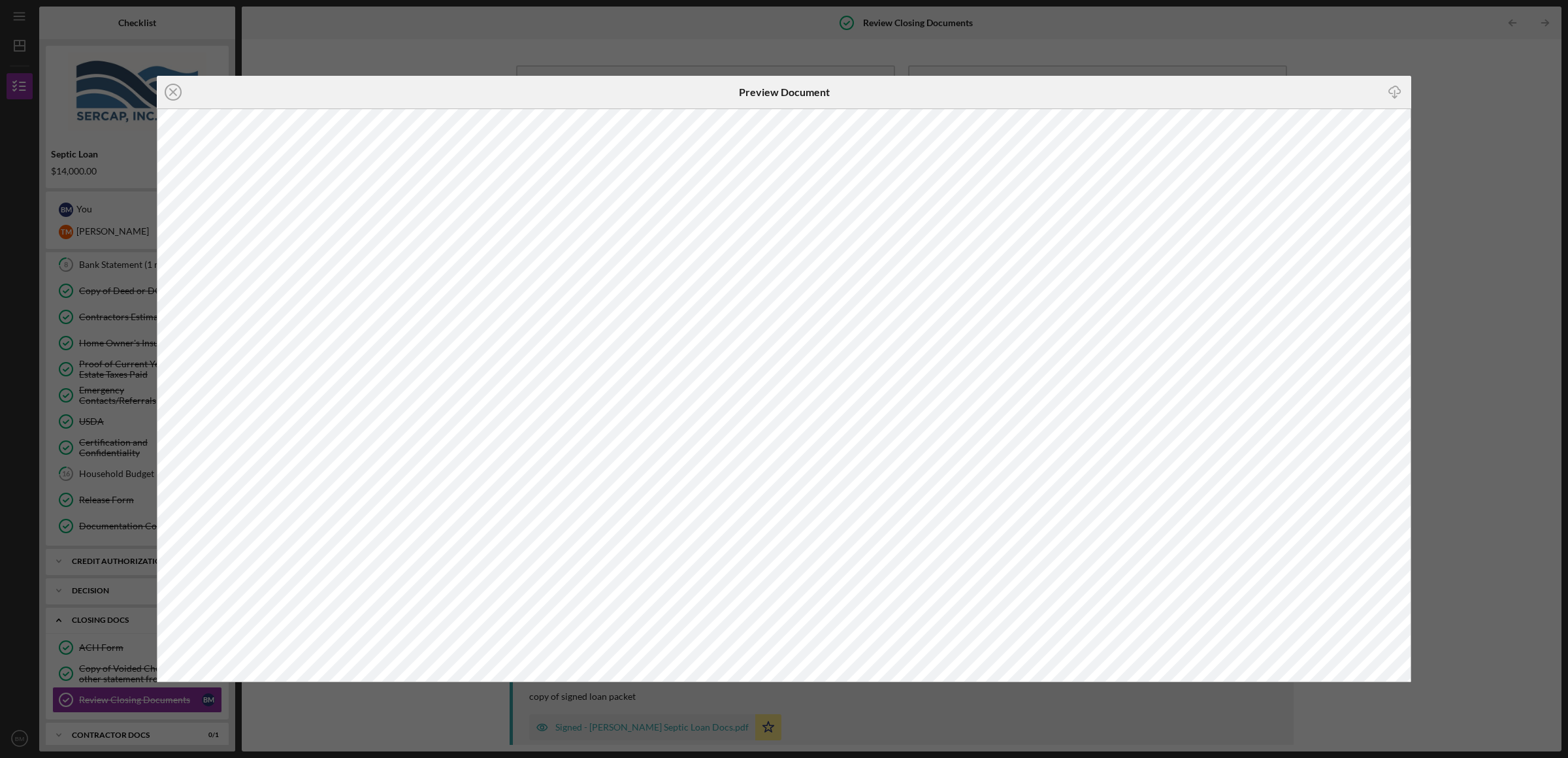
click at [458, 28] on div "Icon/Close Preview Document Icon/Download" at bounding box center [784, 379] width 1568 height 758
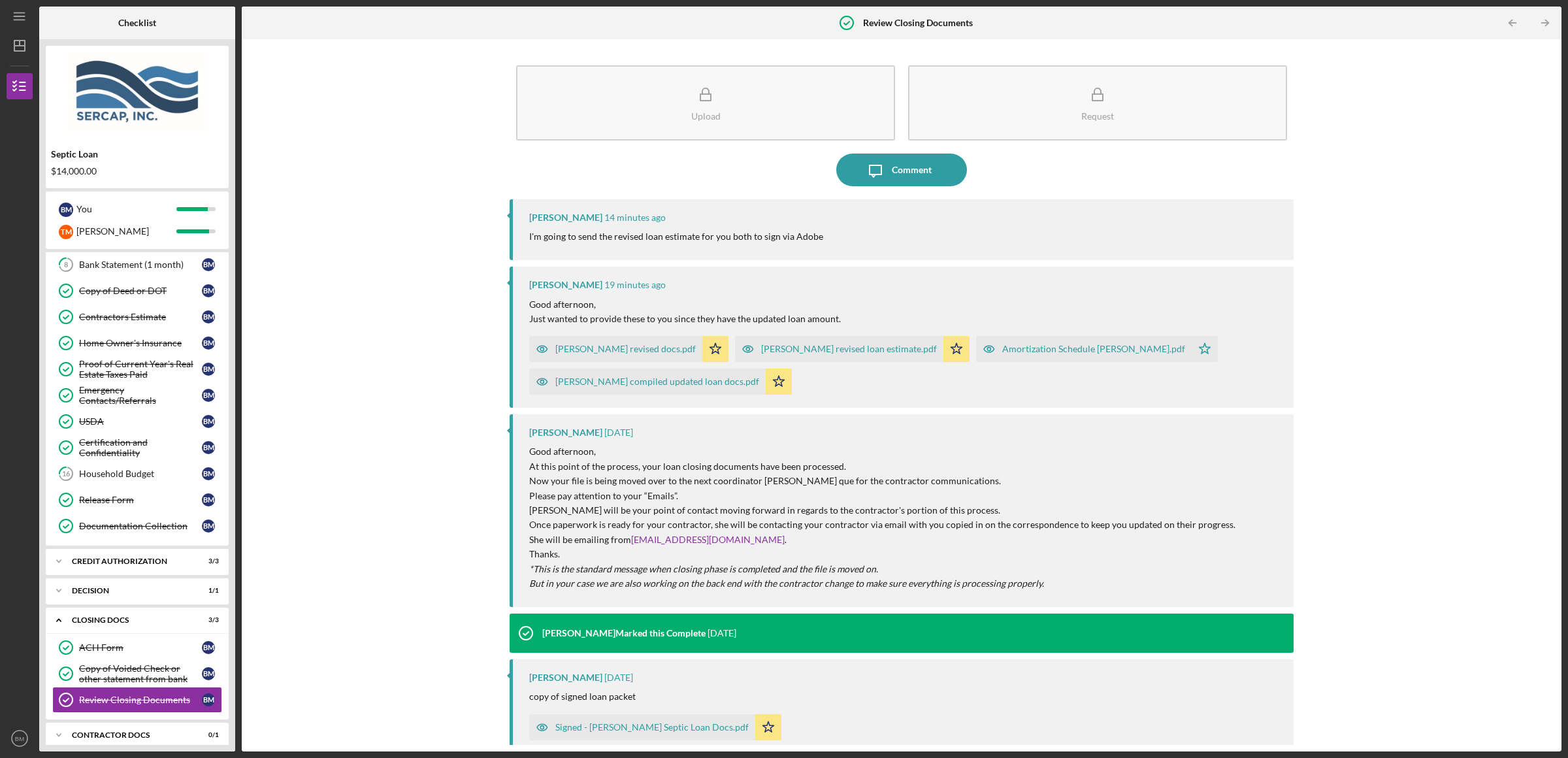
click at [1002, 348] on div "Amortization Schedule [PERSON_NAME].pdf" at bounding box center [1093, 348] width 183 height 10
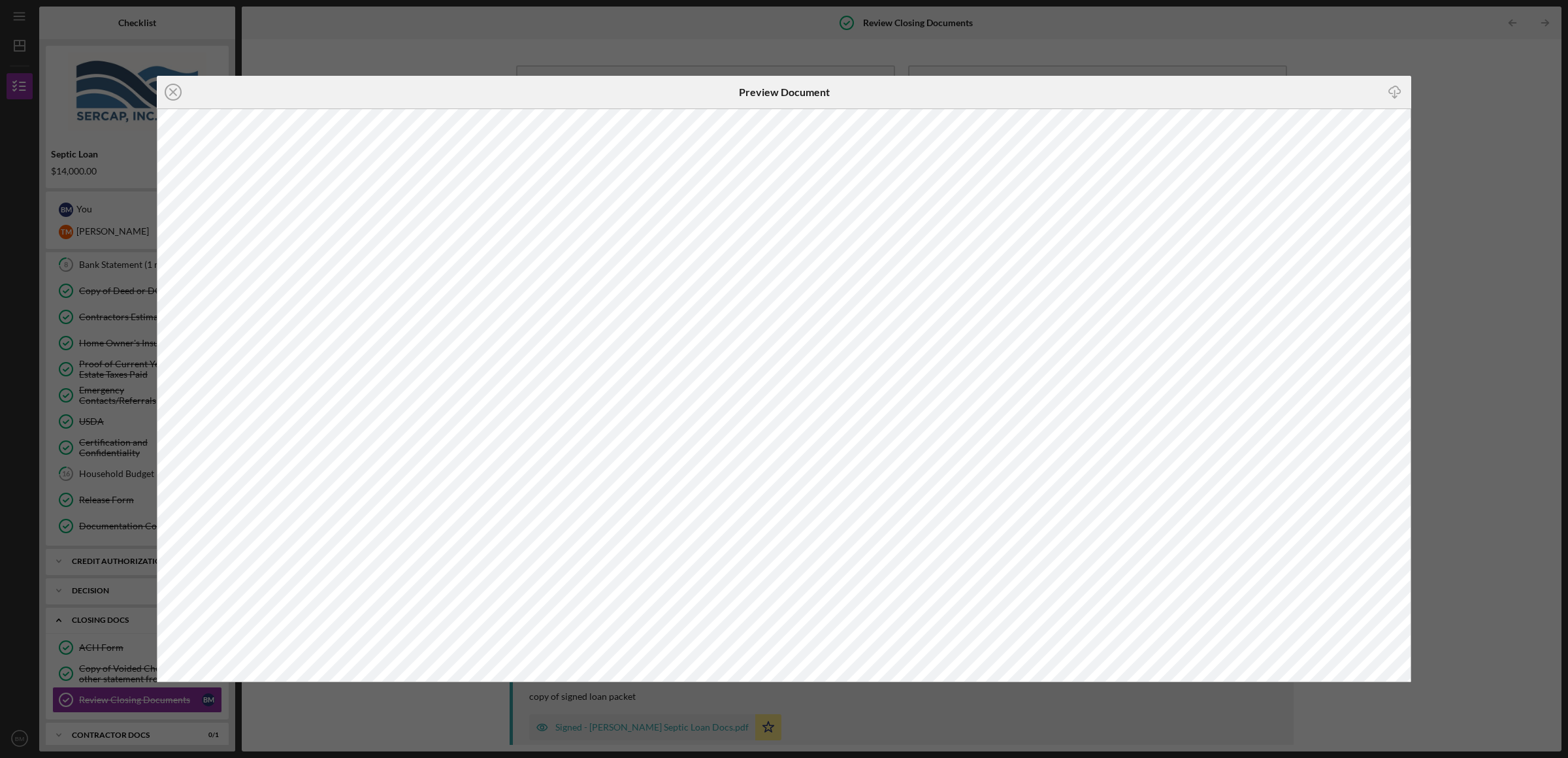
click at [1521, 391] on div "Icon/Close Preview Document Icon/Download" at bounding box center [784, 379] width 1568 height 758
